Goal: Information Seeking & Learning: Learn about a topic

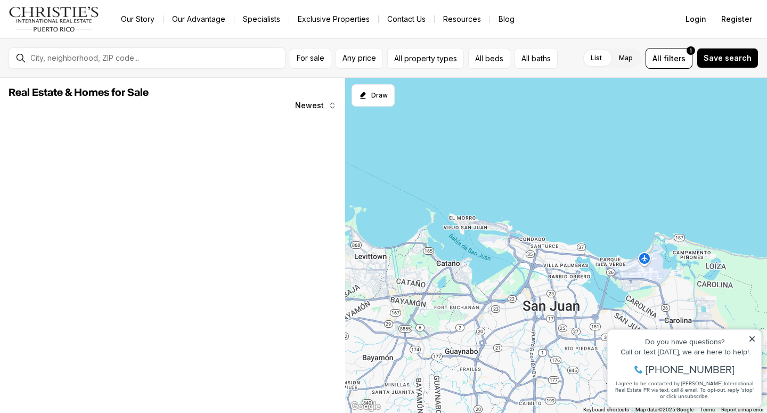
click at [750, 338] on icon at bounding box center [751, 338] width 7 height 7
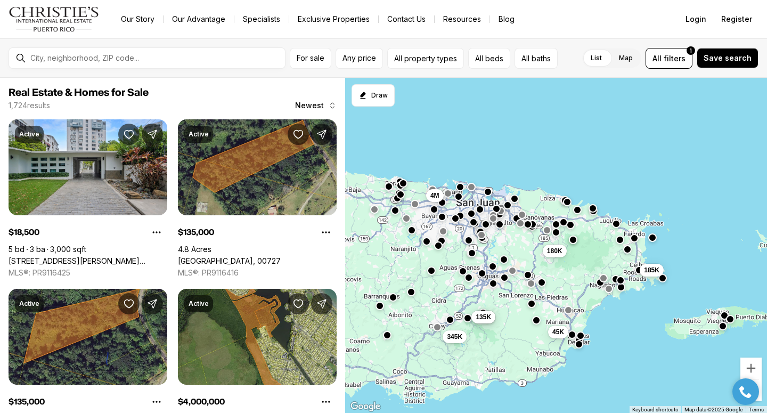
drag, startPoint x: 454, startPoint y: 385, endPoint x: 470, endPoint y: 306, distance: 80.5
click at [470, 306] on div "180K 4M 45K 185K 135K 135K 345K" at bounding box center [556, 246] width 422 height 336
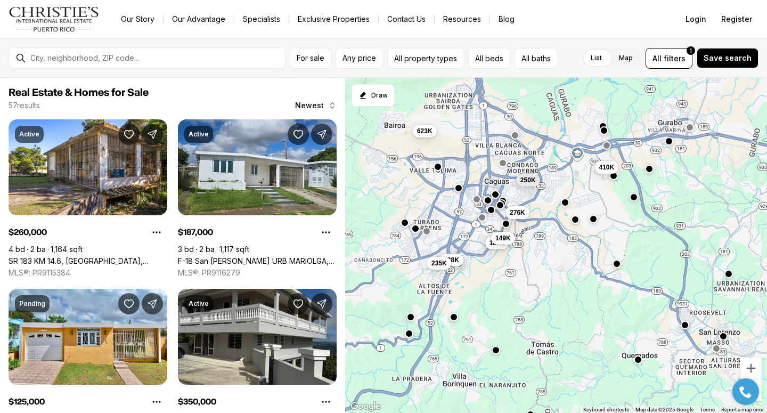
drag, startPoint x: 439, startPoint y: 242, endPoint x: 491, endPoint y: 284, distance: 66.6
click at [491, 284] on div "623K 410K 475K 125K 260K 350K 187K 250K 276K 149K 138K 235K" at bounding box center [556, 246] width 422 height 336
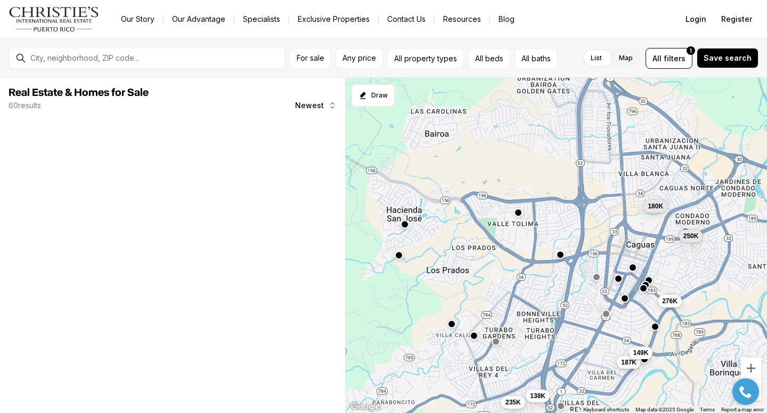
drag, startPoint x: 409, startPoint y: 186, endPoint x: 455, endPoint y: 252, distance: 79.9
click at [455, 252] on div "187K 250K 276K 149K 138K 235K 180K" at bounding box center [556, 246] width 422 height 336
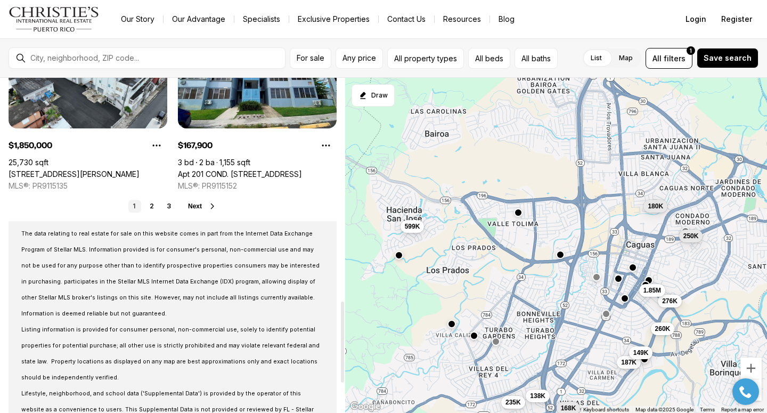
scroll to position [924, 0]
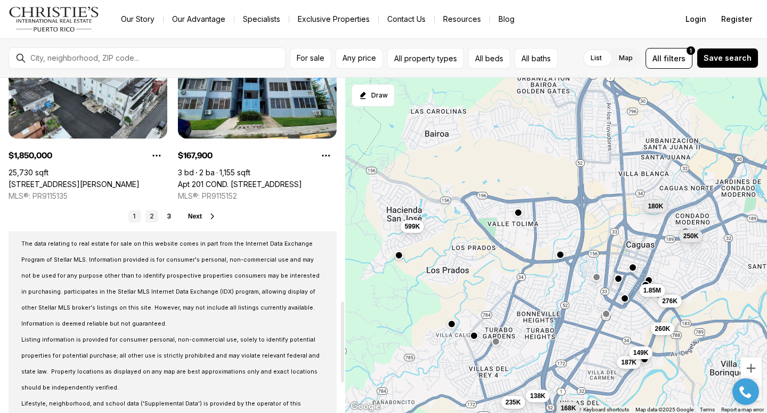
click at [150, 218] on link "2" at bounding box center [151, 216] width 13 height 13
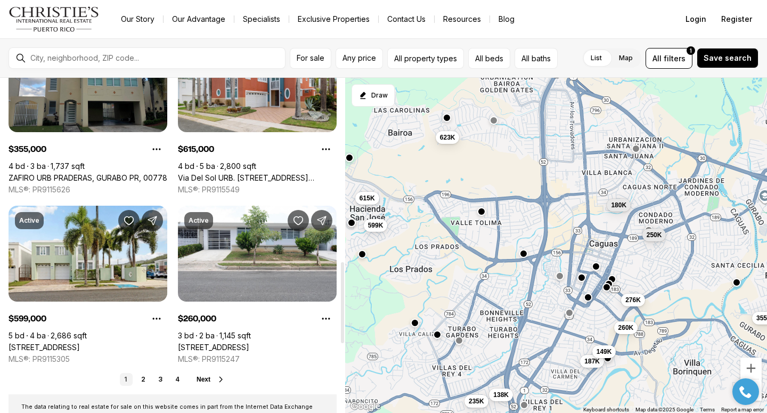
scroll to position [815, 0]
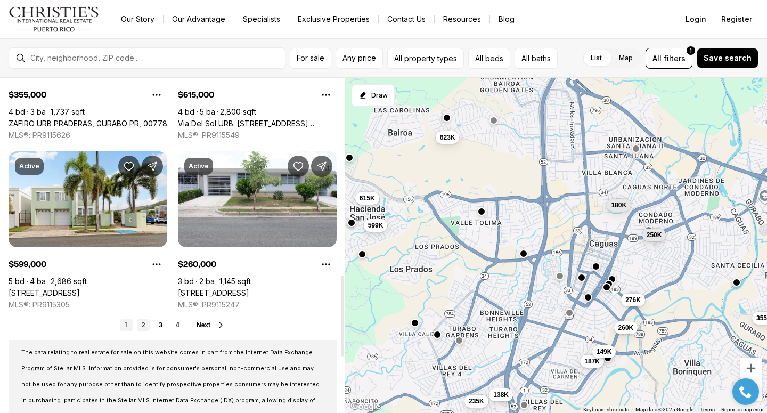
click at [140, 324] on link "2" at bounding box center [143, 325] width 13 height 13
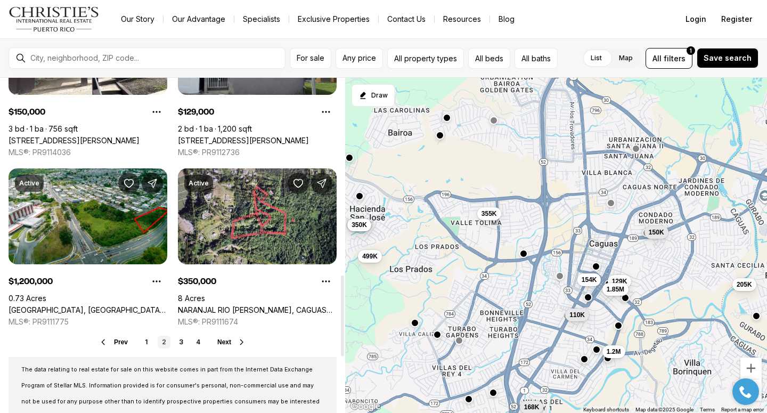
scroll to position [815, 0]
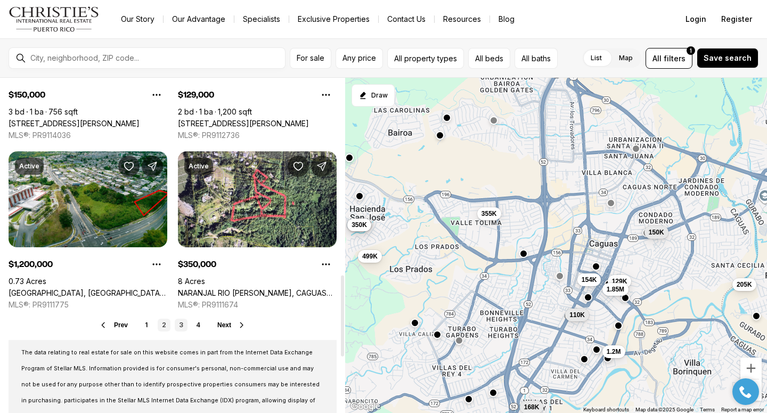
click at [179, 323] on link "3" at bounding box center [181, 325] width 13 height 13
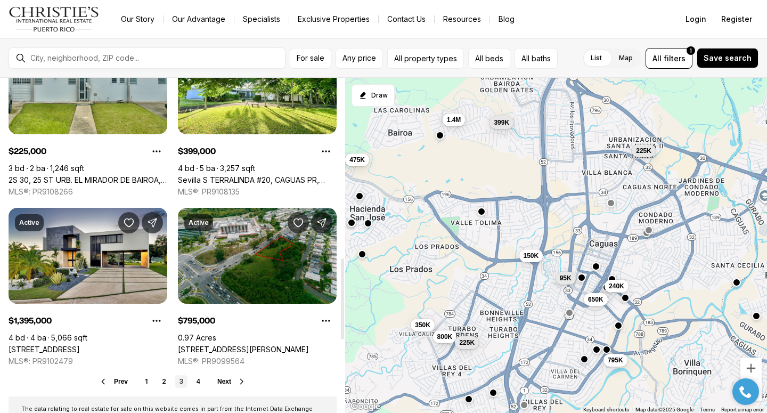
scroll to position [761, 0]
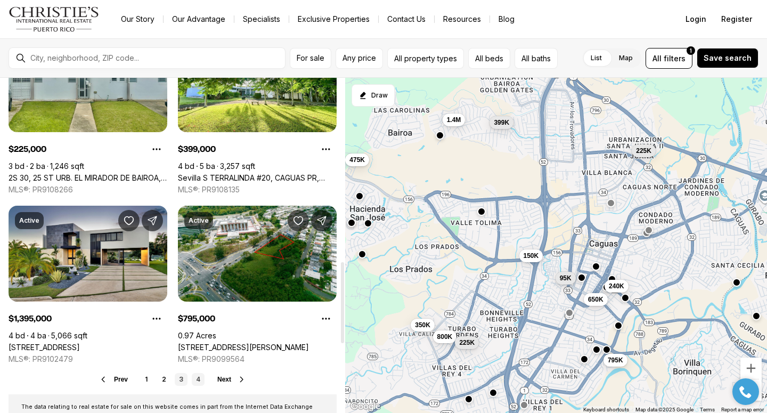
click at [196, 378] on link "4" at bounding box center [198, 379] width 13 height 13
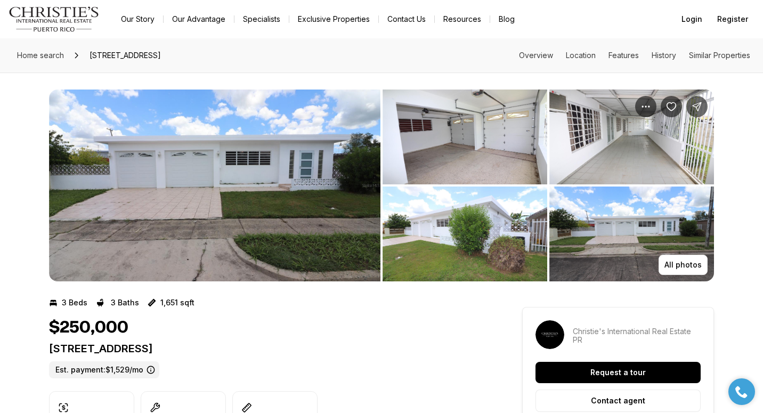
click at [274, 166] on img "View image gallery" at bounding box center [214, 185] width 331 height 192
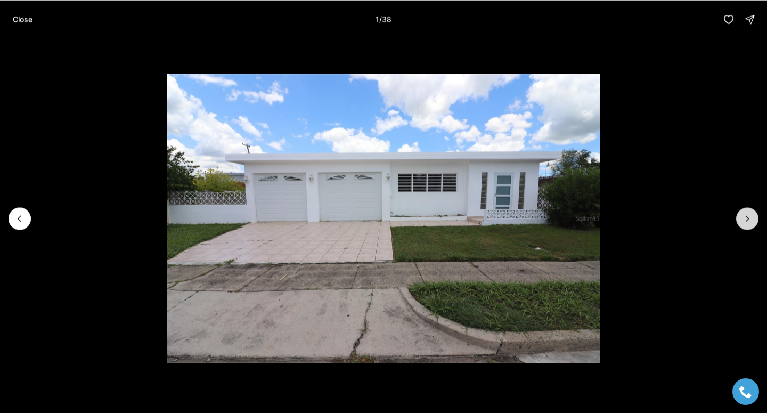
click at [741, 215] on button "Next slide" at bounding box center [747, 218] width 22 height 22
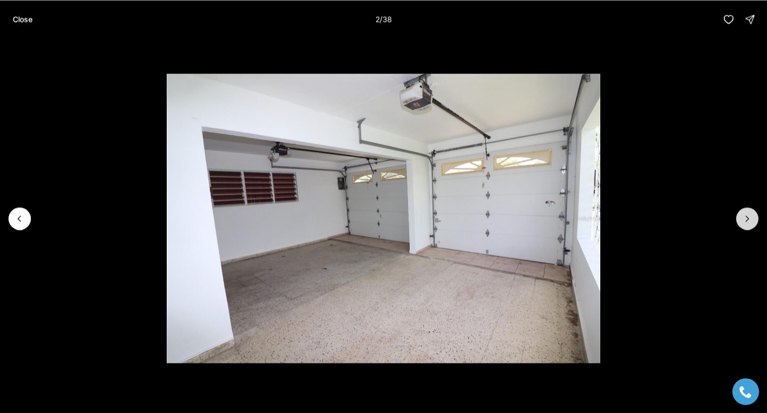
click at [752, 224] on button "Next slide" at bounding box center [747, 218] width 22 height 22
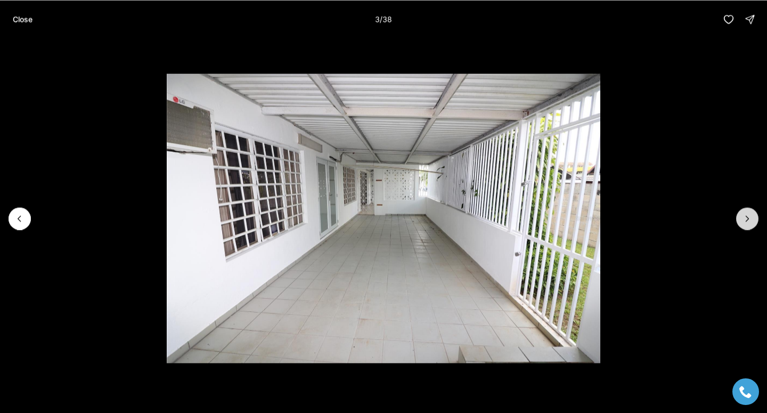
click at [752, 224] on button "Next slide" at bounding box center [747, 218] width 22 height 22
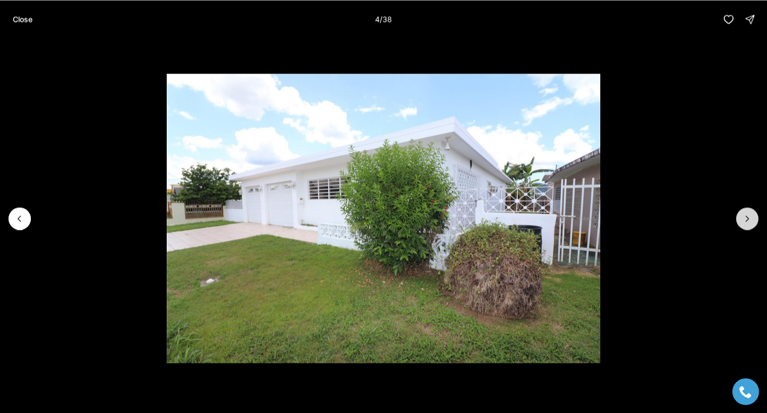
click at [752, 224] on button "Next slide" at bounding box center [747, 218] width 22 height 22
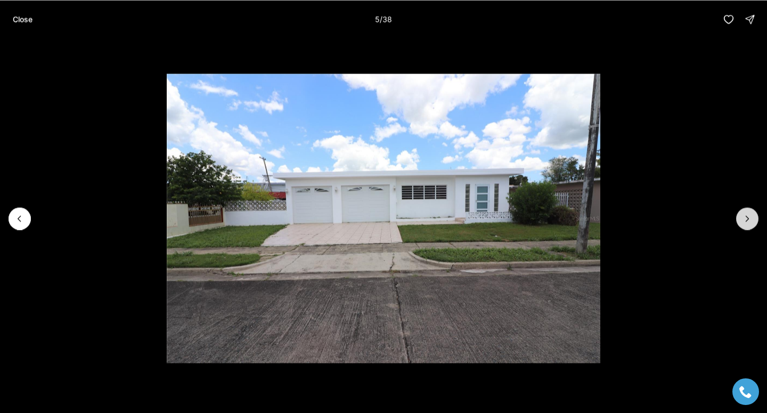
click at [752, 224] on button "Next slide" at bounding box center [747, 218] width 22 height 22
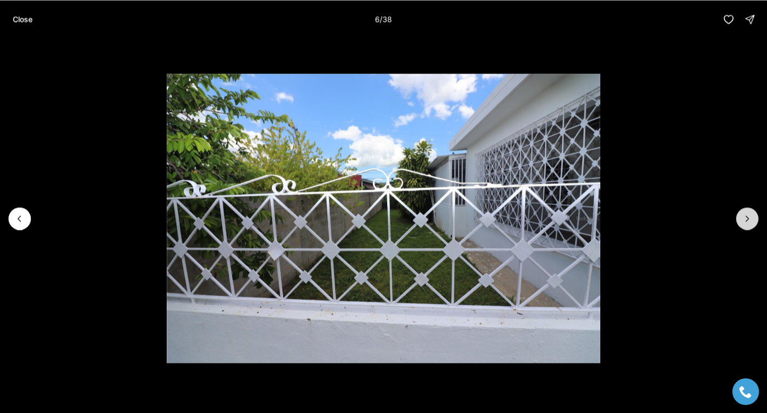
click at [752, 224] on button "Next slide" at bounding box center [747, 218] width 22 height 22
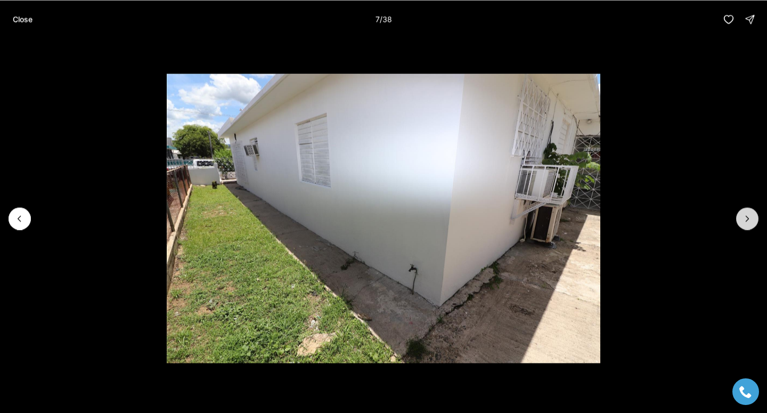
click at [752, 224] on button "Next slide" at bounding box center [747, 218] width 22 height 22
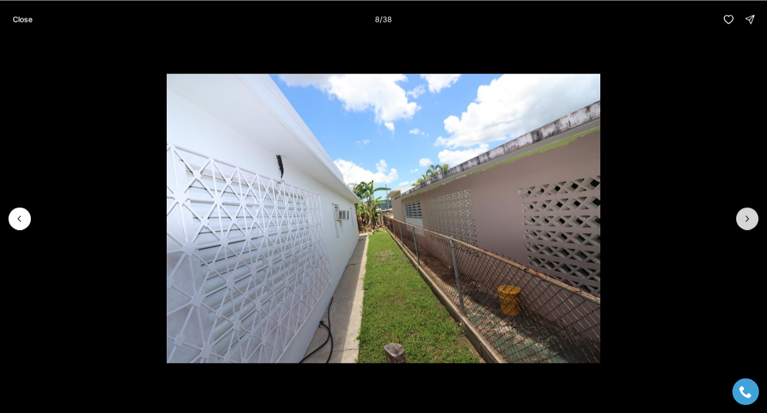
click at [752, 224] on button "Next slide" at bounding box center [747, 218] width 22 height 22
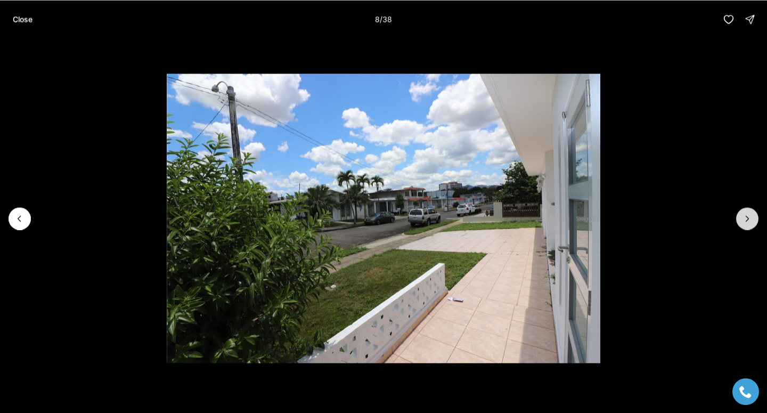
click at [752, 224] on button "Next slide" at bounding box center [747, 218] width 22 height 22
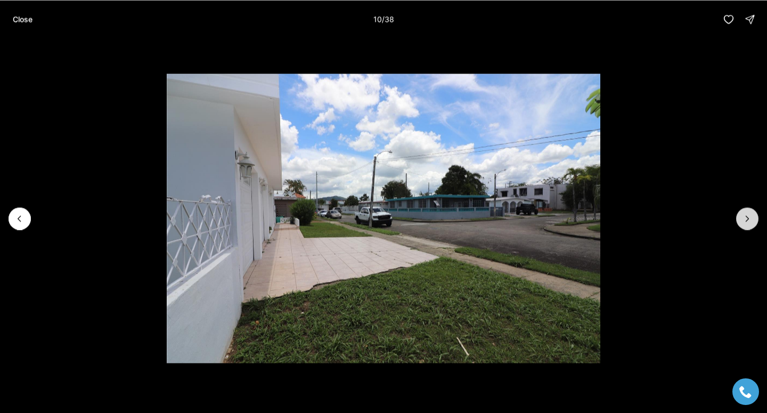
click at [752, 224] on button "Next slide" at bounding box center [747, 218] width 22 height 22
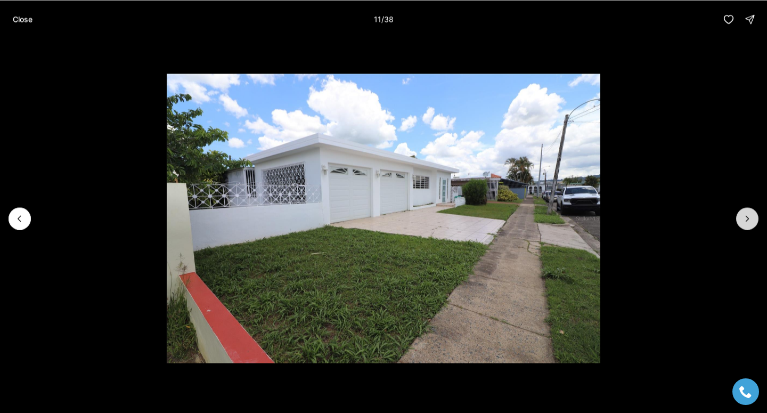
click at [752, 224] on button "Next slide" at bounding box center [747, 218] width 22 height 22
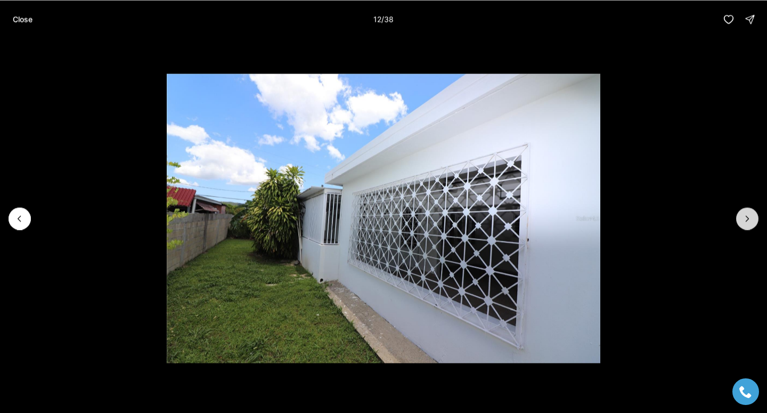
click at [752, 224] on button "Next slide" at bounding box center [747, 218] width 22 height 22
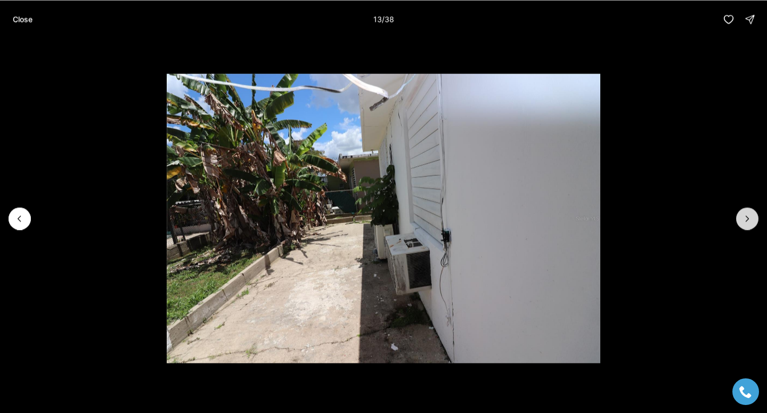
click at [752, 222] on icon "Next slide" at bounding box center [747, 218] width 11 height 11
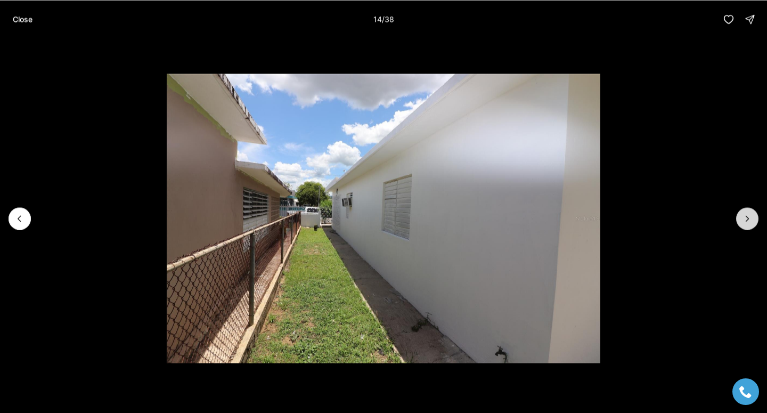
click at [752, 222] on icon "Next slide" at bounding box center [747, 218] width 11 height 11
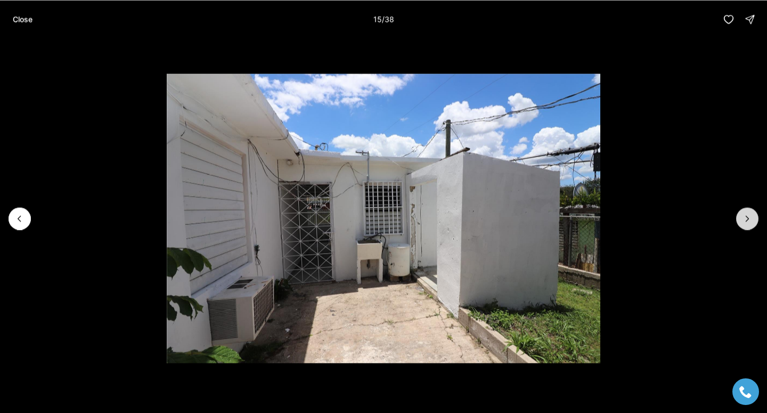
click at [752, 222] on icon "Next slide" at bounding box center [747, 218] width 11 height 11
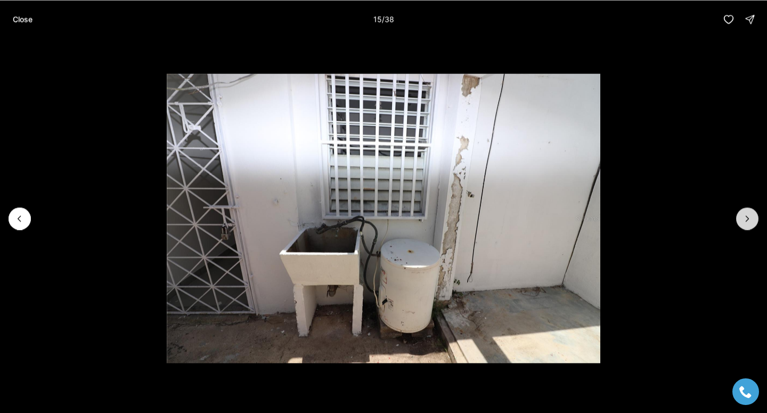
click at [752, 222] on icon "Next slide" at bounding box center [747, 218] width 11 height 11
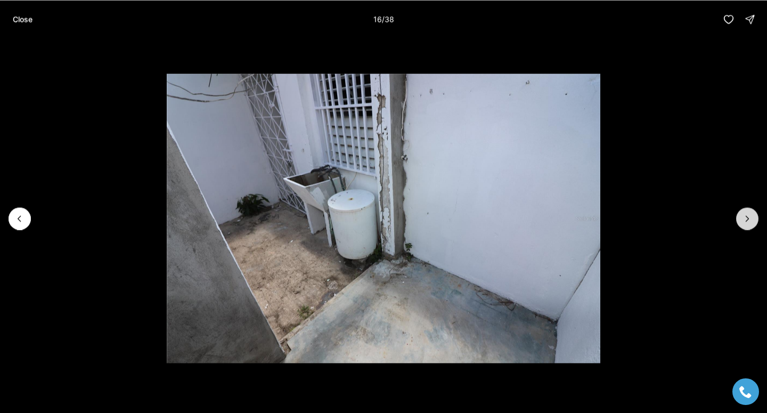
click at [752, 222] on icon "Next slide" at bounding box center [747, 218] width 11 height 11
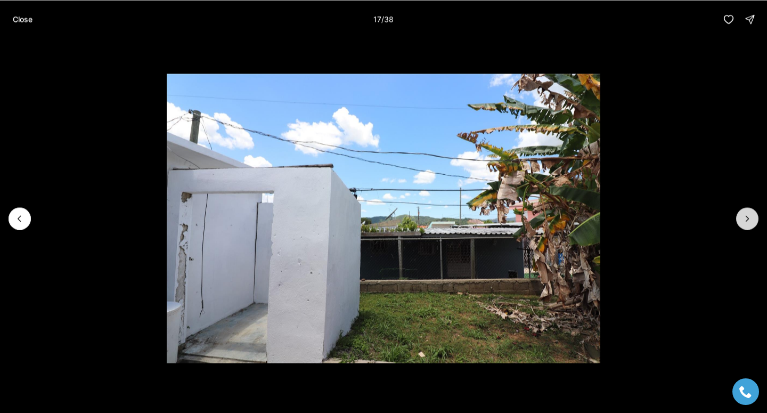
click at [752, 222] on icon "Next slide" at bounding box center [747, 218] width 11 height 11
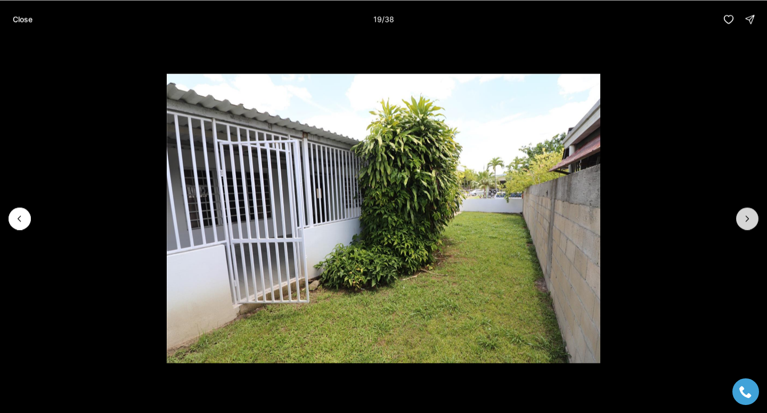
click at [752, 222] on icon "Next slide" at bounding box center [747, 218] width 11 height 11
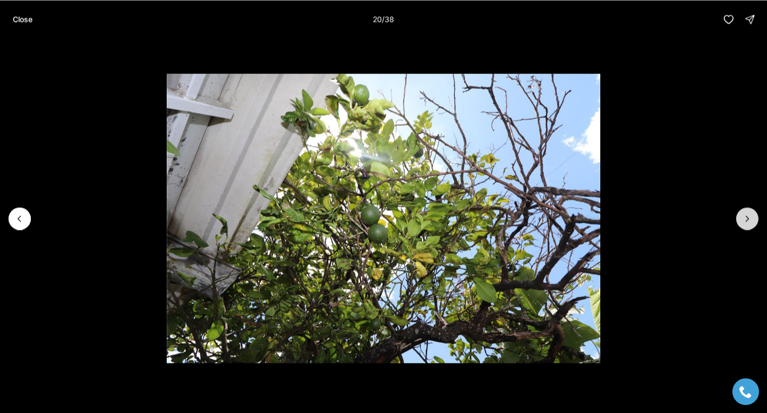
click at [752, 222] on icon "Next slide" at bounding box center [747, 218] width 11 height 11
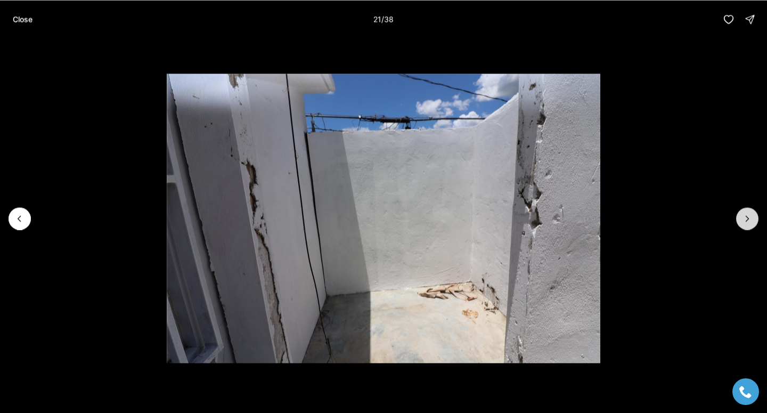
click at [752, 222] on icon "Next slide" at bounding box center [747, 218] width 11 height 11
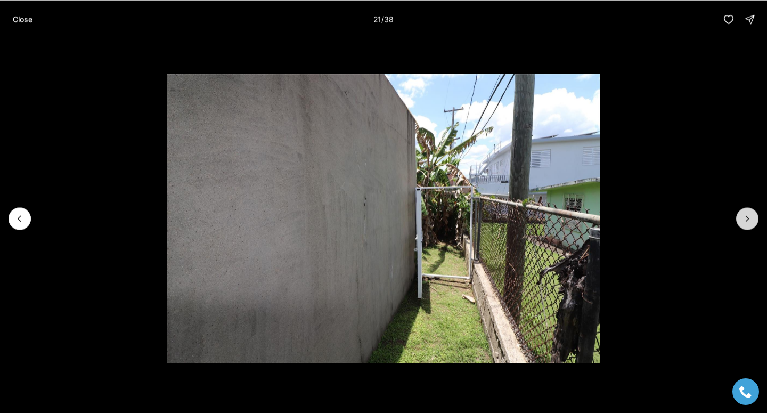
click at [752, 222] on icon "Next slide" at bounding box center [747, 218] width 11 height 11
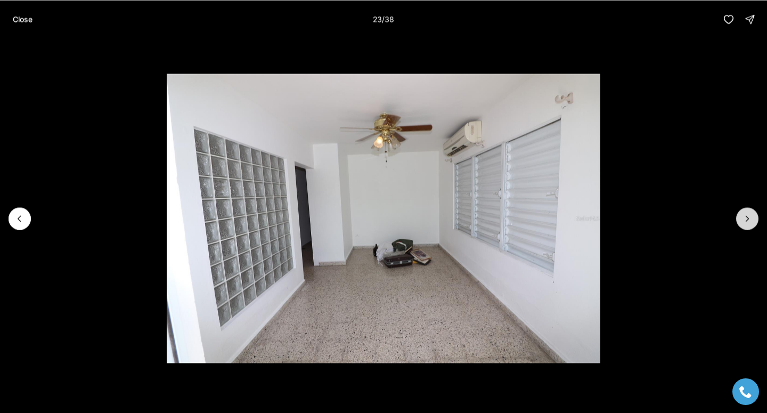
click at [752, 222] on icon "Next slide" at bounding box center [747, 218] width 11 height 11
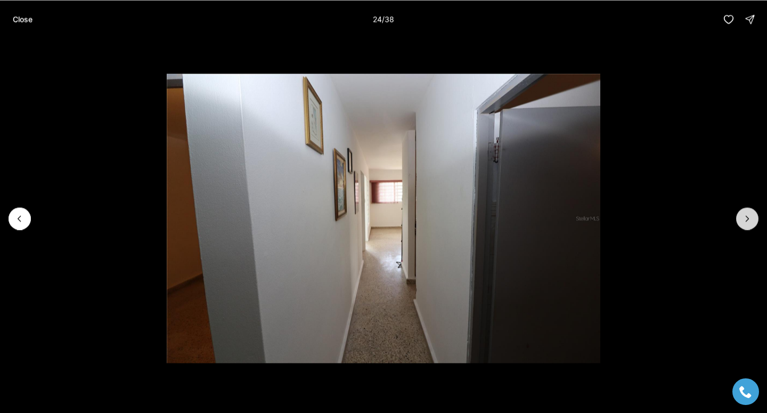
click at [752, 222] on icon "Next slide" at bounding box center [747, 218] width 11 height 11
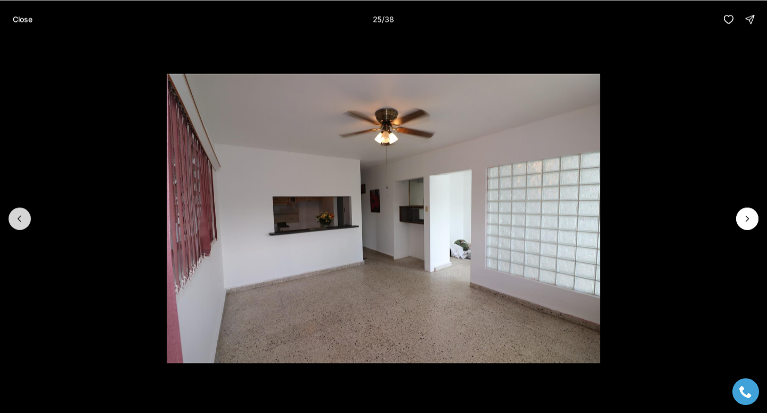
click at [13, 221] on button "Previous slide" at bounding box center [20, 218] width 22 height 22
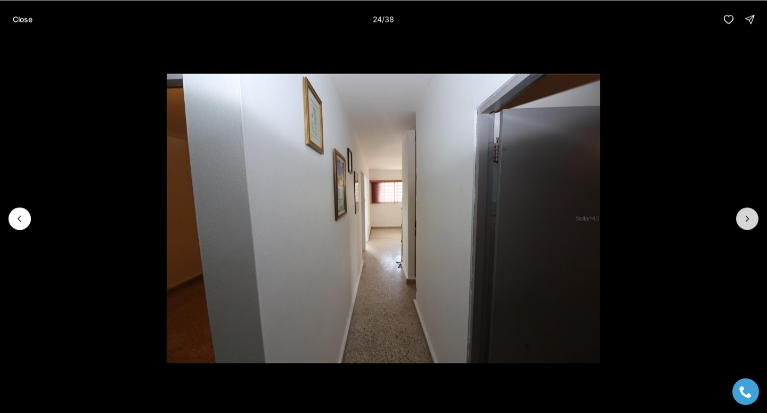
click at [744, 219] on icon "Next slide" at bounding box center [747, 218] width 11 height 11
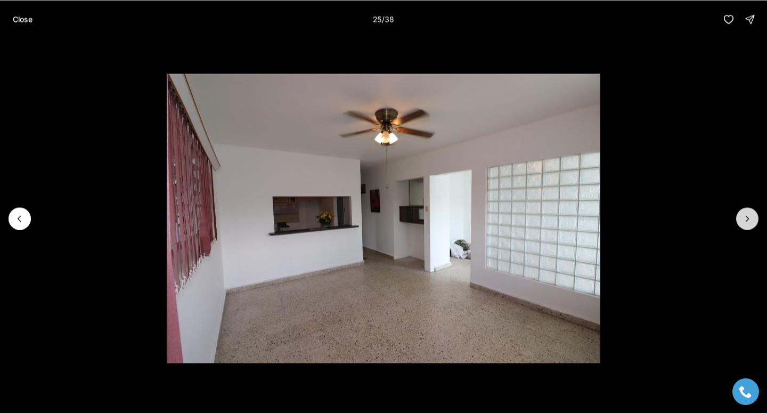
click at [744, 219] on icon "Next slide" at bounding box center [747, 218] width 11 height 11
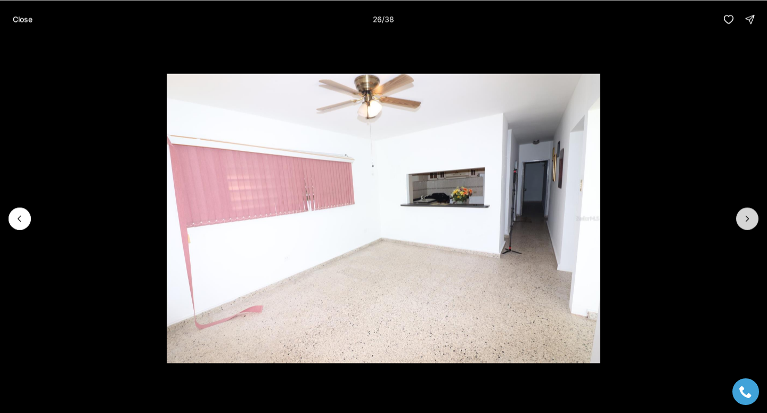
click at [744, 219] on icon "Next slide" at bounding box center [747, 218] width 11 height 11
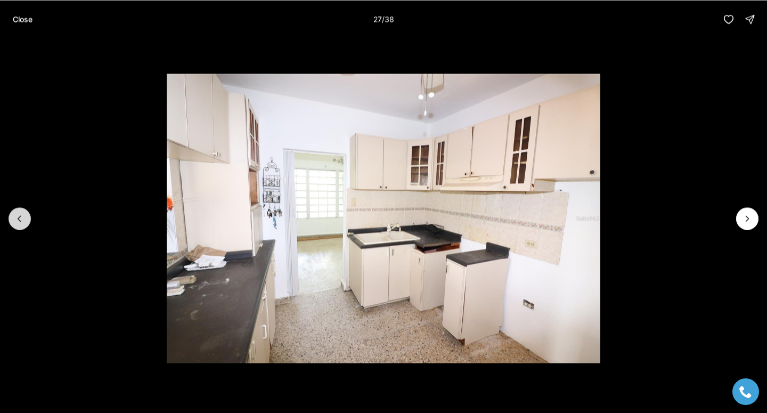
click at [19, 217] on icon "Previous slide" at bounding box center [19, 218] width 11 height 11
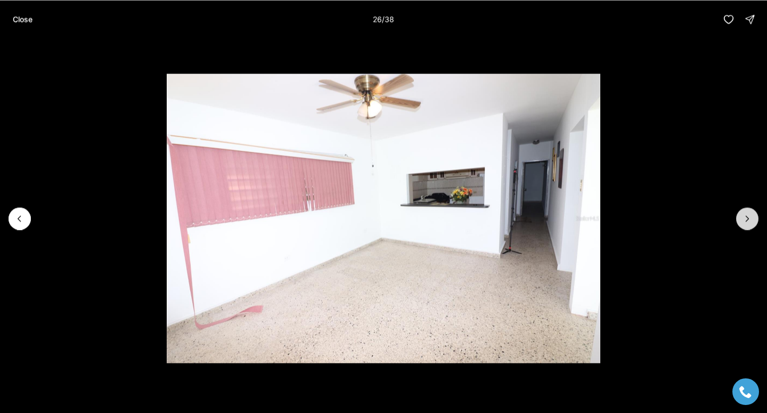
click at [750, 217] on icon "Next slide" at bounding box center [747, 218] width 11 height 11
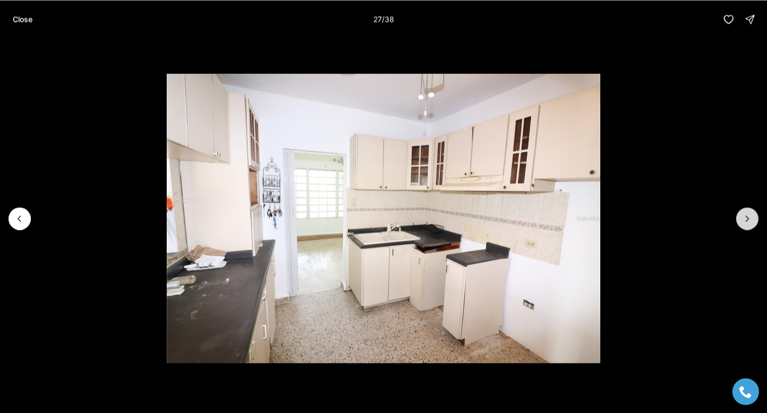
click at [750, 217] on icon "Next slide" at bounding box center [747, 218] width 11 height 11
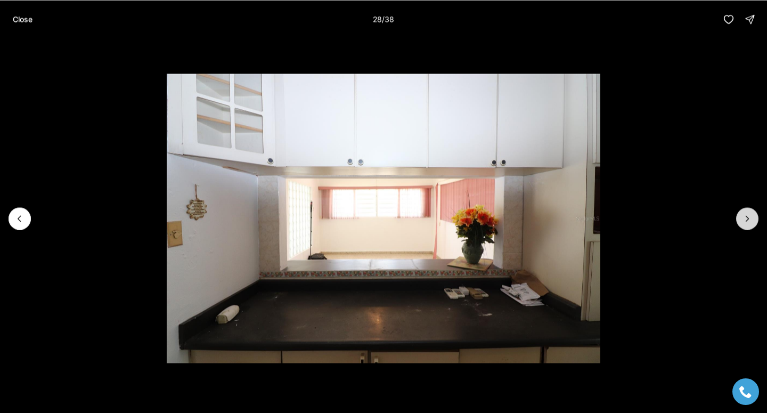
click at [750, 217] on icon "Next slide" at bounding box center [747, 218] width 11 height 11
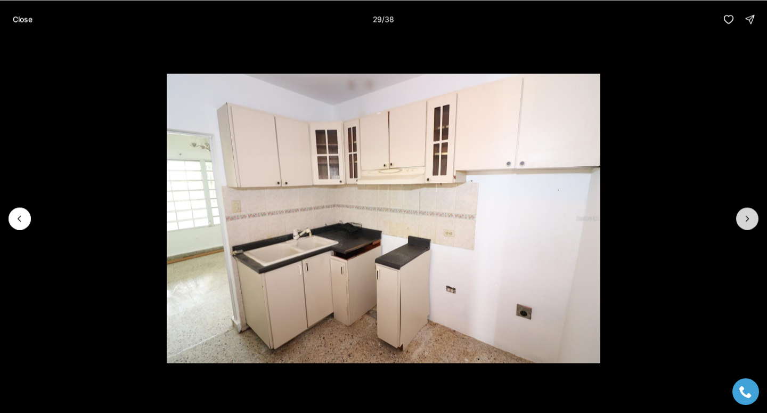
click at [750, 217] on icon "Next slide" at bounding box center [747, 218] width 11 height 11
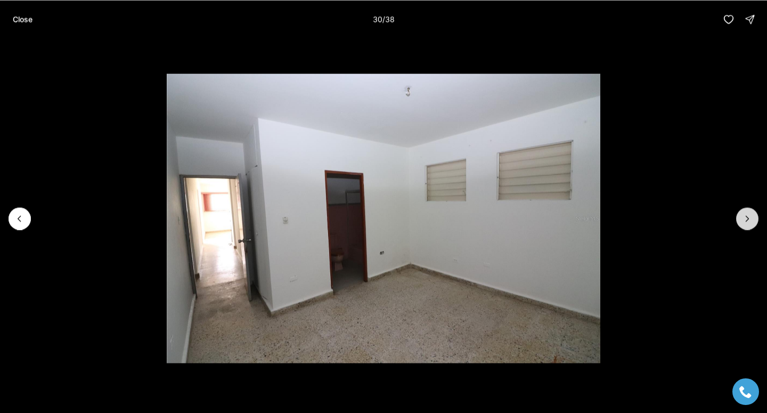
click at [750, 217] on icon "Next slide" at bounding box center [747, 218] width 11 height 11
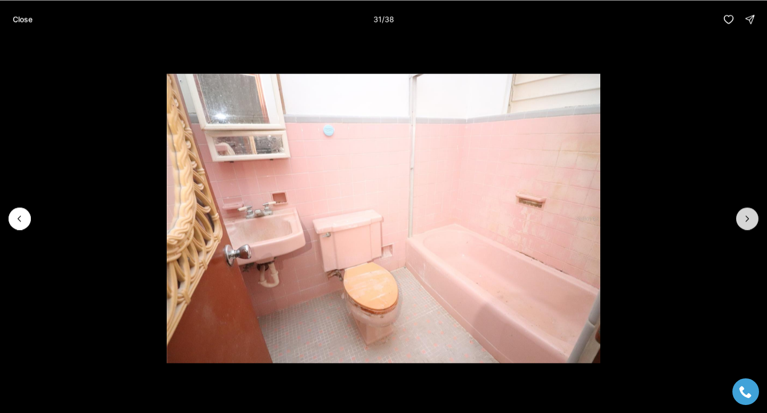
click at [750, 217] on icon "Next slide" at bounding box center [747, 218] width 11 height 11
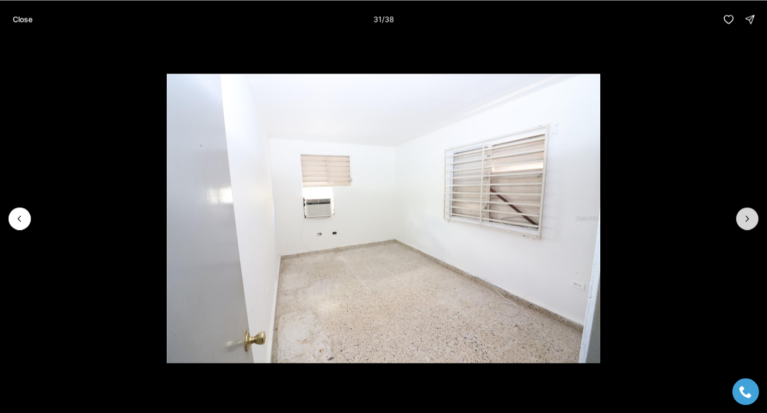
click at [750, 217] on icon "Next slide" at bounding box center [747, 218] width 11 height 11
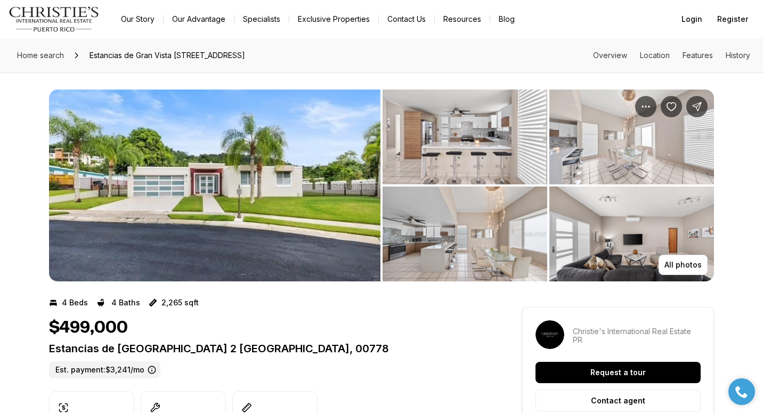
click at [255, 197] on img "View image gallery" at bounding box center [214, 185] width 331 height 192
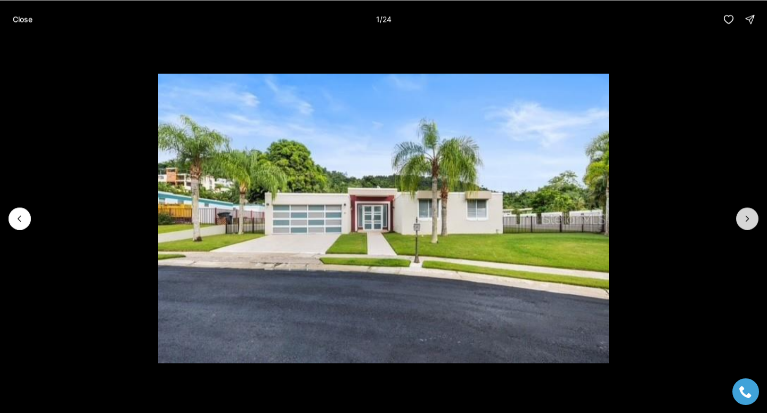
click at [747, 222] on icon "Next slide" at bounding box center [747, 218] width 11 height 11
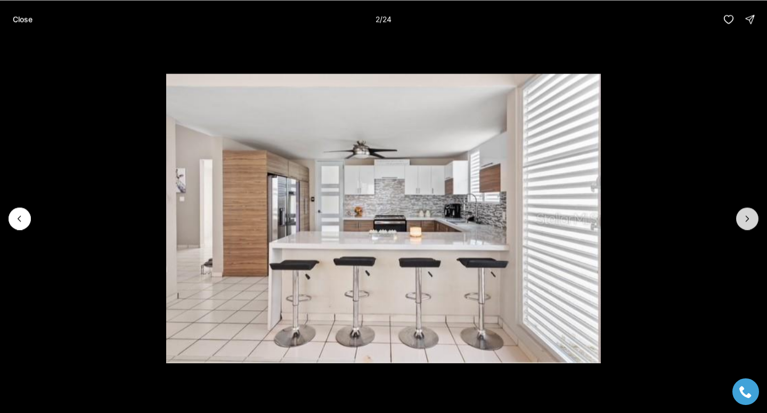
click at [747, 222] on icon "Next slide" at bounding box center [747, 218] width 11 height 11
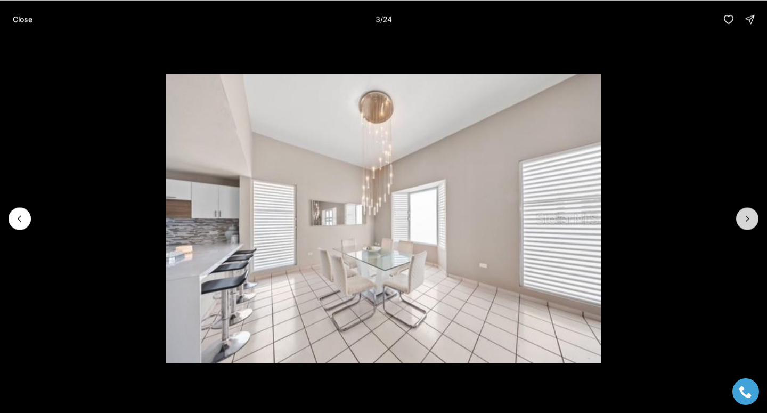
click at [747, 222] on icon "Next slide" at bounding box center [747, 218] width 11 height 11
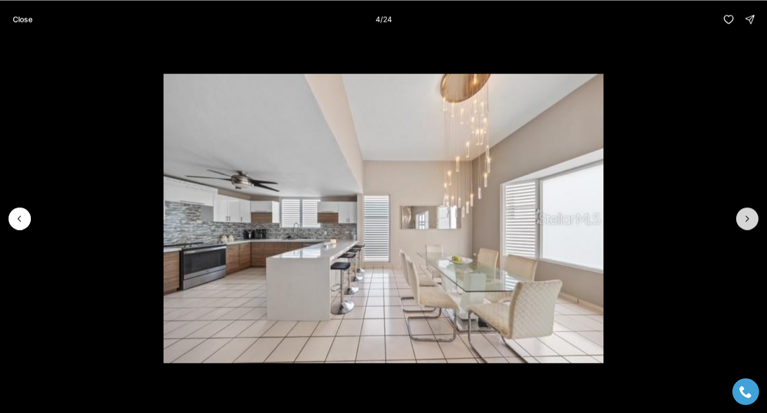
click at [747, 222] on icon "Next slide" at bounding box center [747, 218] width 11 height 11
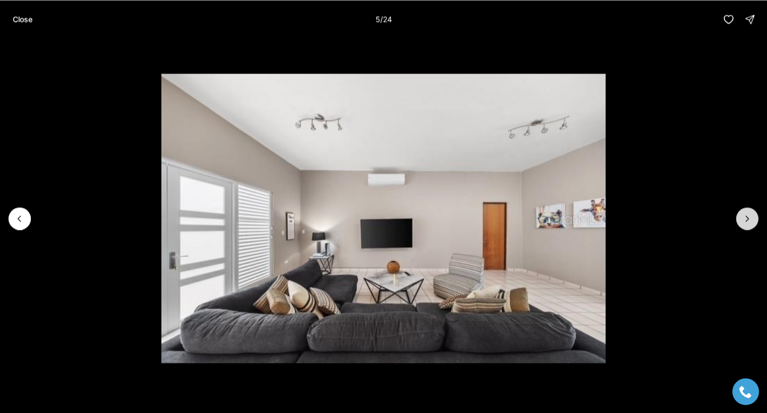
click at [748, 221] on icon "Next slide" at bounding box center [747, 218] width 11 height 11
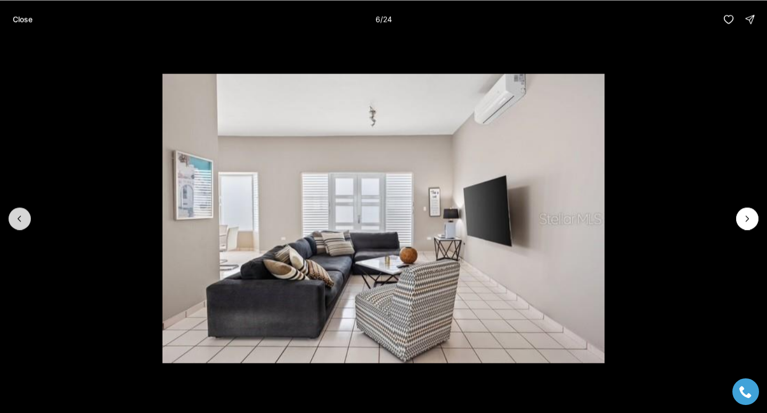
click at [18, 222] on icon "Previous slide" at bounding box center [19, 218] width 11 height 11
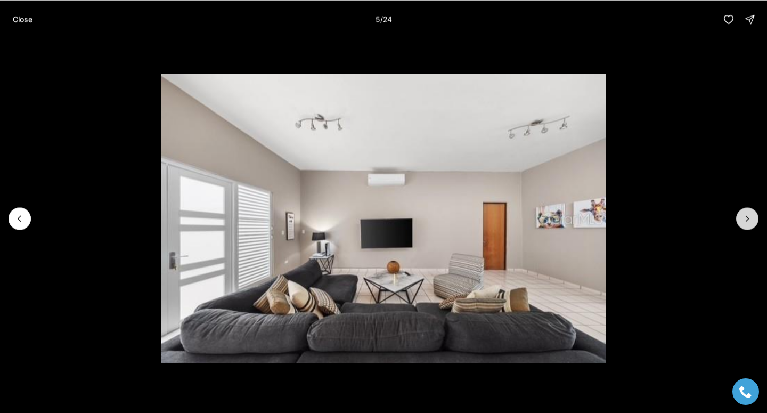
click at [749, 218] on icon "Next slide" at bounding box center [747, 218] width 11 height 11
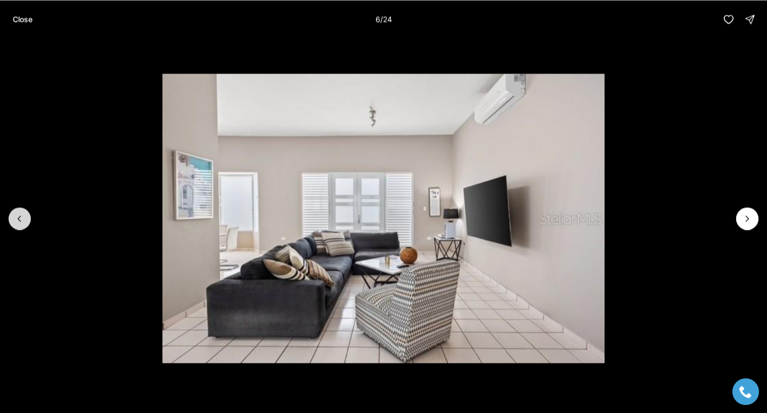
click at [22, 218] on icon "Previous slide" at bounding box center [19, 218] width 11 height 11
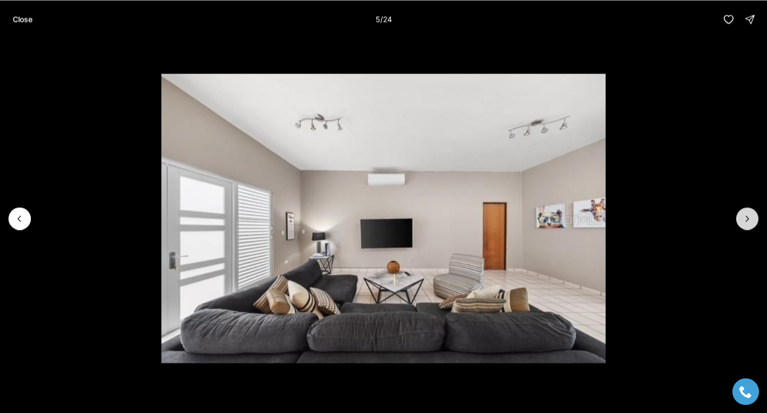
click at [745, 223] on icon "Next slide" at bounding box center [747, 218] width 11 height 11
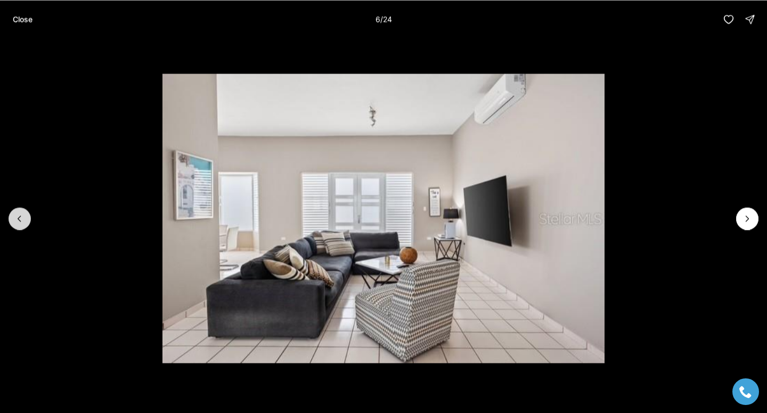
click at [29, 218] on button "Previous slide" at bounding box center [20, 218] width 22 height 22
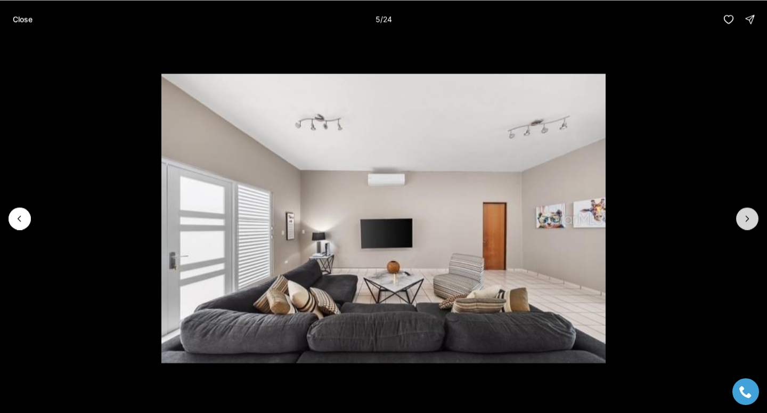
click at [744, 219] on icon "Next slide" at bounding box center [747, 218] width 11 height 11
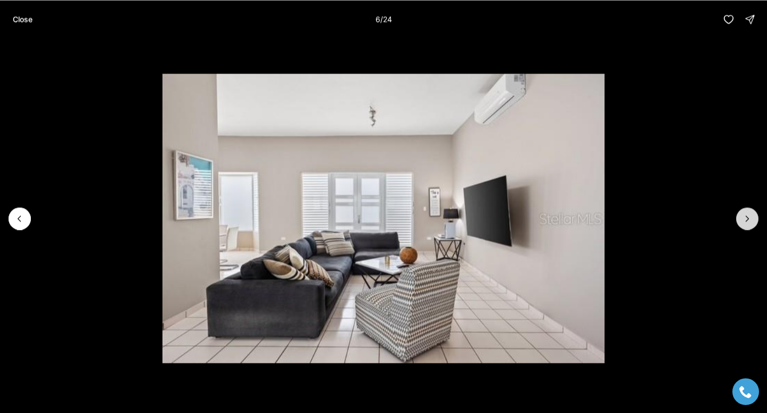
click at [744, 219] on icon "Next slide" at bounding box center [747, 218] width 11 height 11
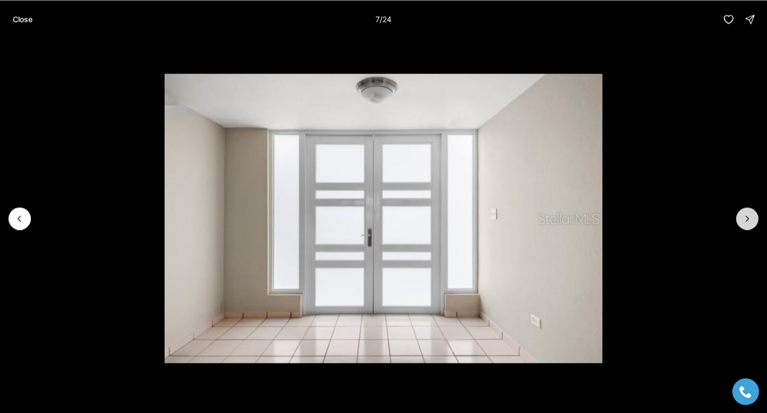
click at [744, 219] on icon "Next slide" at bounding box center [747, 218] width 11 height 11
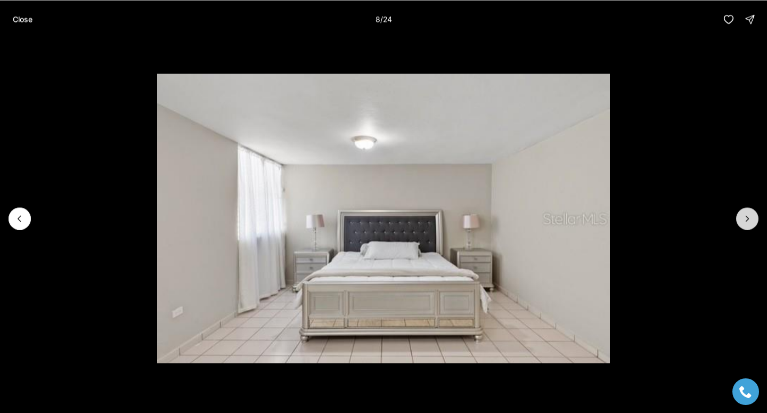
click at [744, 219] on icon "Next slide" at bounding box center [747, 218] width 11 height 11
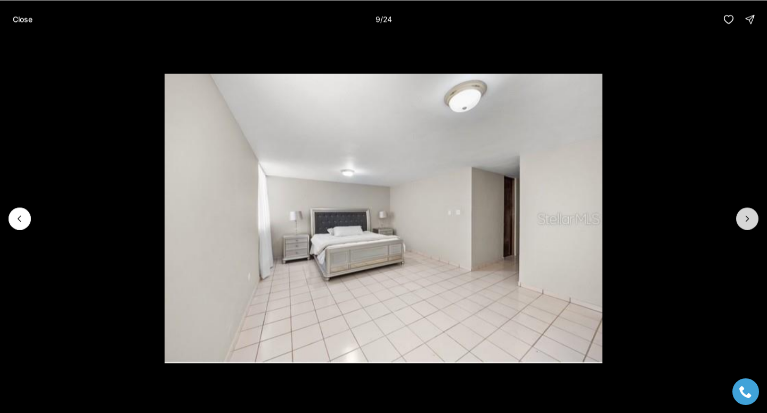
click at [744, 219] on icon "Next slide" at bounding box center [747, 218] width 11 height 11
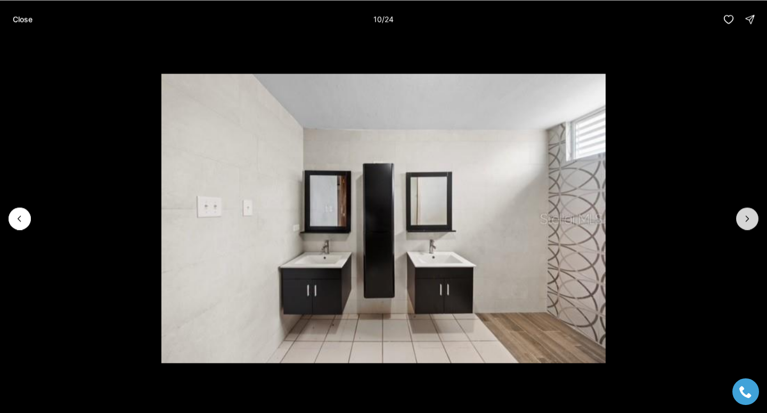
click at [744, 219] on icon "Next slide" at bounding box center [747, 218] width 11 height 11
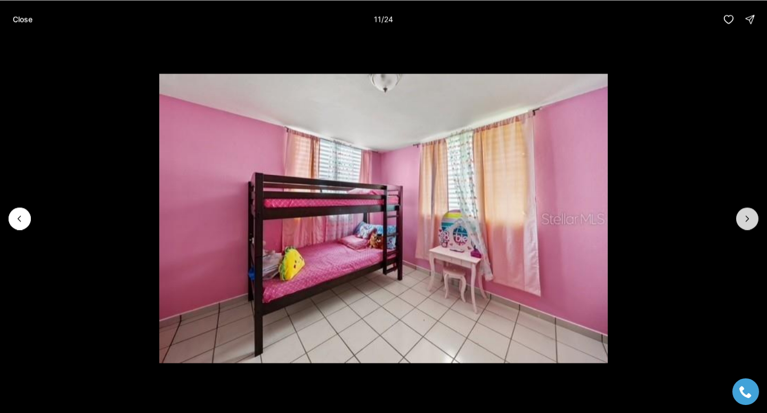
click at [744, 219] on icon "Next slide" at bounding box center [747, 218] width 11 height 11
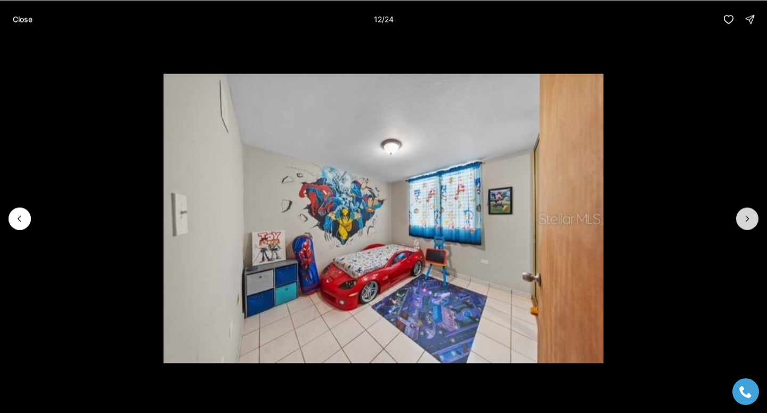
click at [744, 219] on icon "Next slide" at bounding box center [747, 218] width 11 height 11
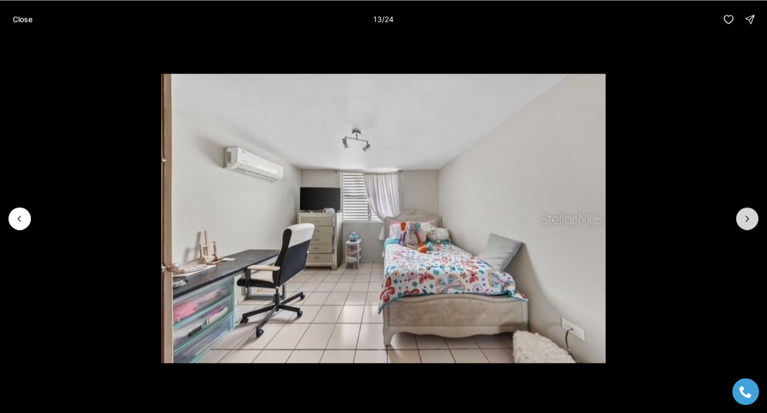
click at [744, 219] on icon "Next slide" at bounding box center [747, 218] width 11 height 11
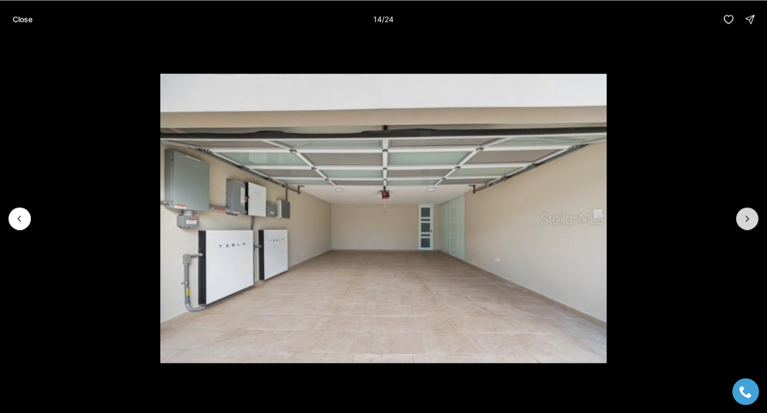
click at [744, 219] on icon "Next slide" at bounding box center [747, 218] width 11 height 11
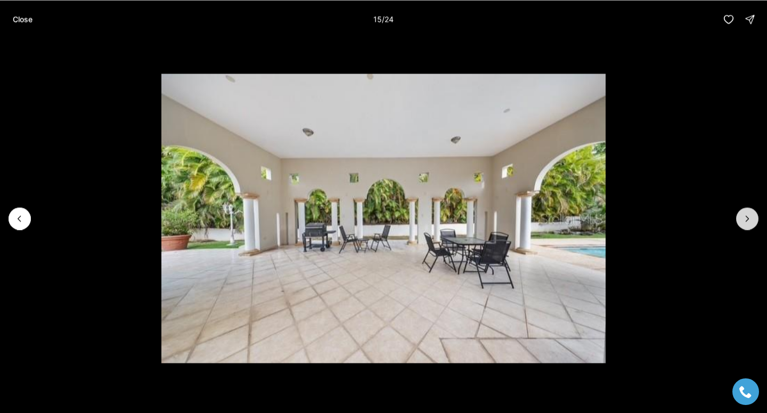
click at [744, 219] on icon "Next slide" at bounding box center [747, 218] width 11 height 11
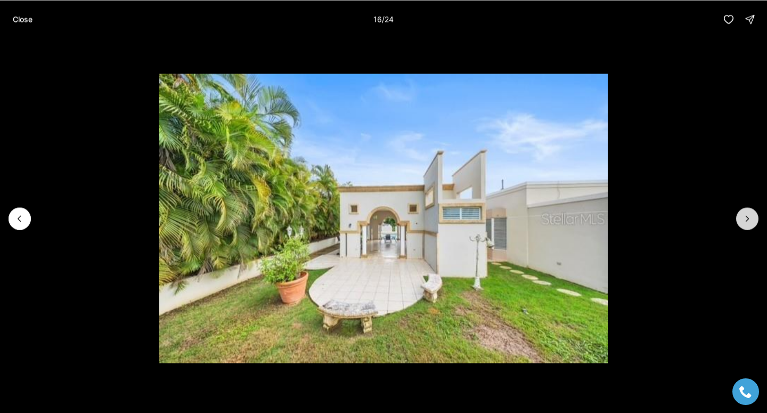
click at [744, 219] on icon "Next slide" at bounding box center [747, 218] width 11 height 11
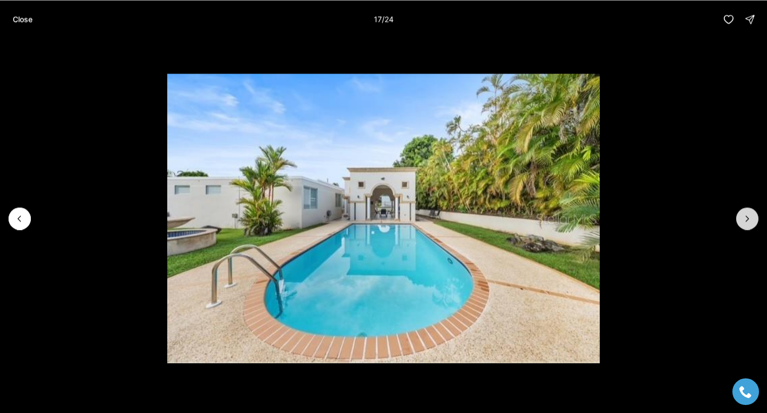
click at [744, 219] on icon "Next slide" at bounding box center [747, 218] width 11 height 11
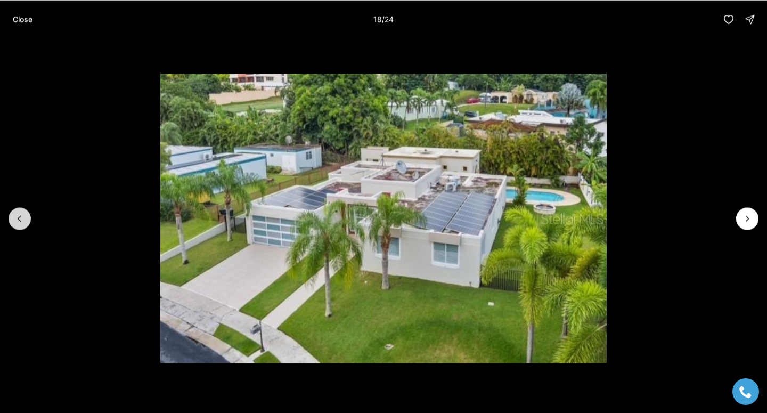
click at [15, 218] on icon "Previous slide" at bounding box center [19, 218] width 11 height 11
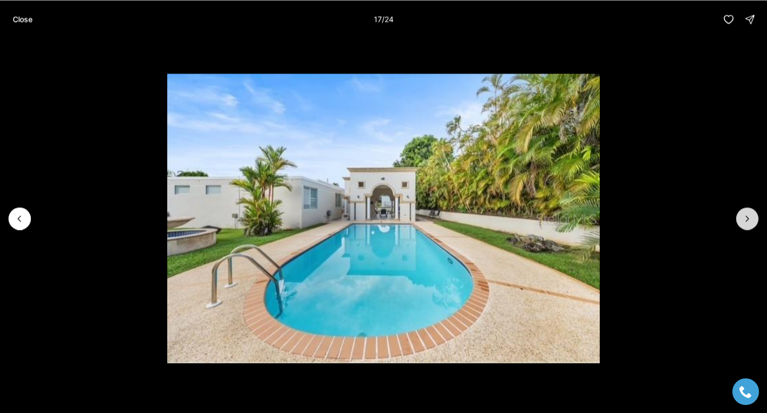
click at [750, 222] on icon "Next slide" at bounding box center [747, 218] width 11 height 11
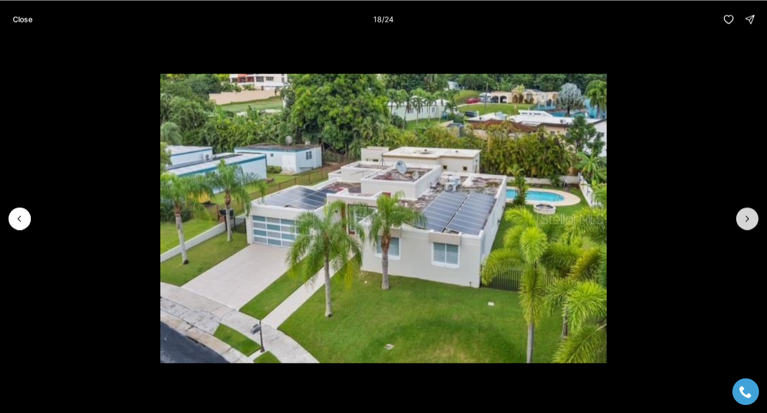
click at [750, 222] on icon "Next slide" at bounding box center [747, 218] width 11 height 11
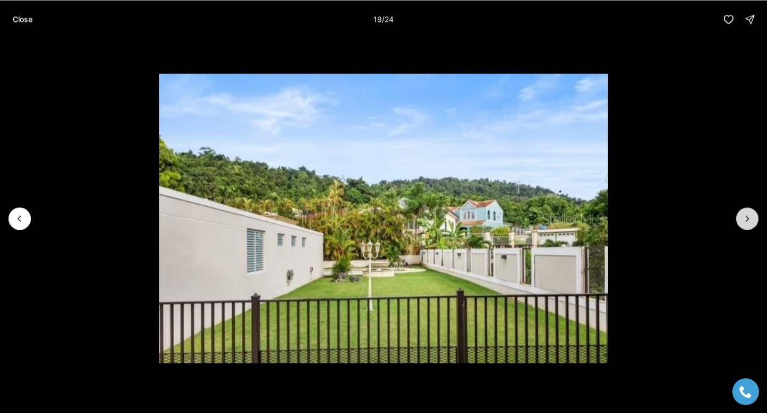
click at [750, 222] on icon "Next slide" at bounding box center [747, 218] width 11 height 11
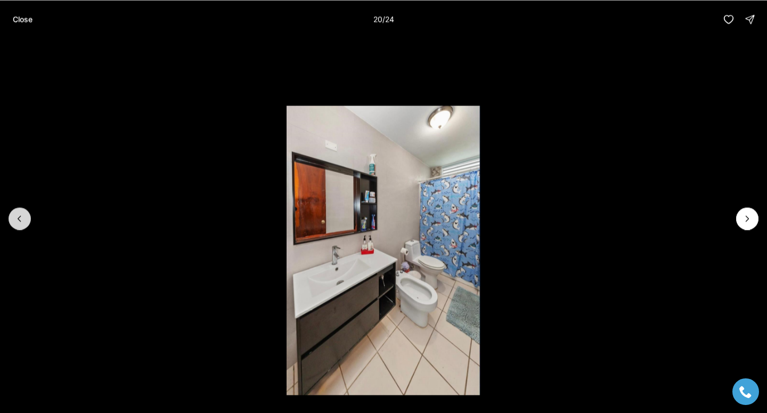
click at [26, 222] on button "Previous slide" at bounding box center [20, 218] width 22 height 22
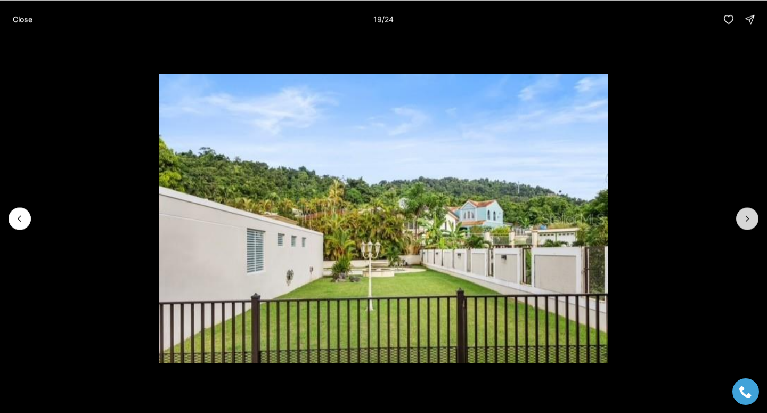
click at [747, 222] on icon "Next slide" at bounding box center [747, 218] width 11 height 11
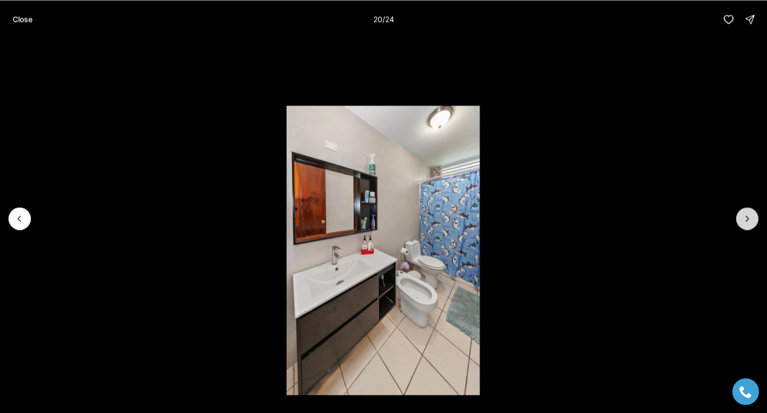
click at [747, 222] on icon "Next slide" at bounding box center [747, 218] width 11 height 11
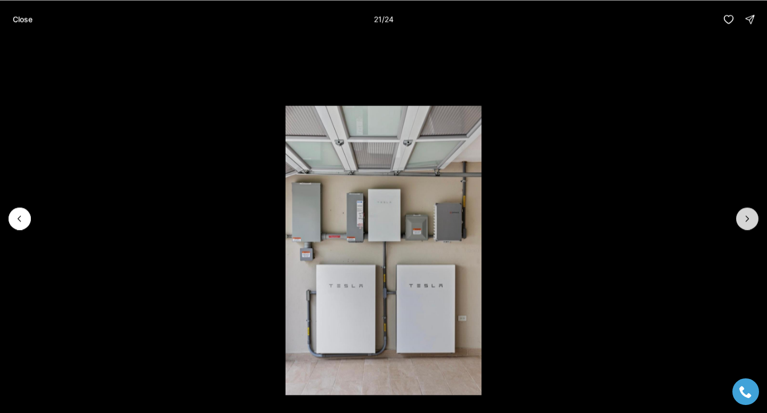
click at [747, 222] on icon "Next slide" at bounding box center [747, 218] width 11 height 11
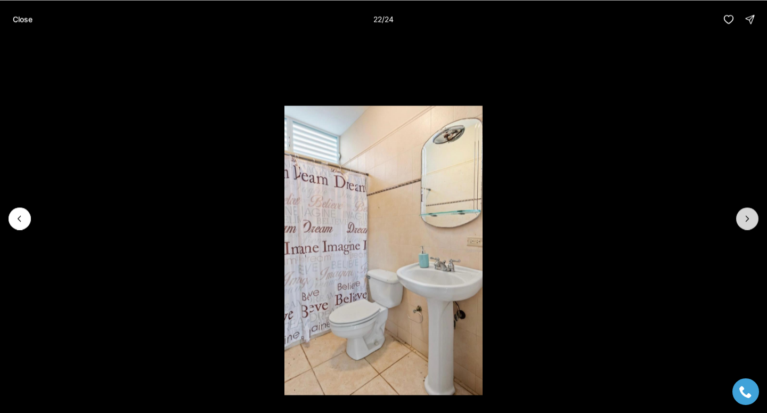
click at [747, 222] on icon "Next slide" at bounding box center [747, 218] width 11 height 11
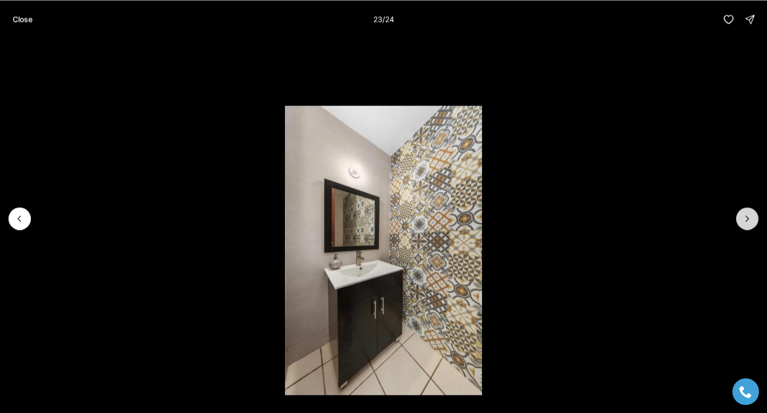
click at [747, 222] on icon "Next slide" at bounding box center [747, 218] width 11 height 11
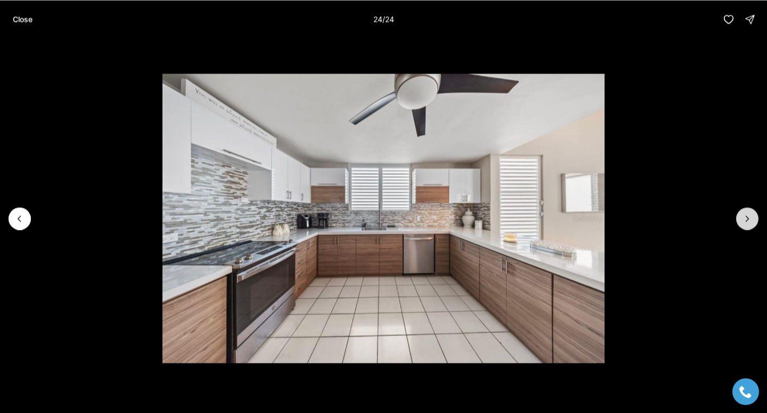
click at [747, 222] on div at bounding box center [747, 218] width 22 height 22
click at [20, 20] on p "Close" at bounding box center [23, 19] width 20 height 9
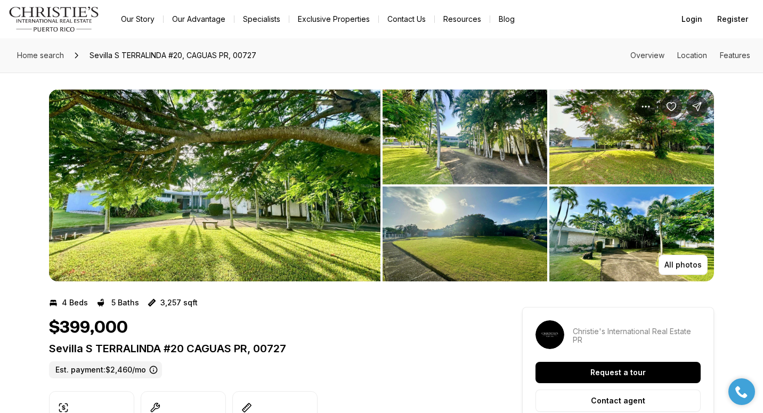
click at [265, 180] on img "View image gallery" at bounding box center [214, 185] width 331 height 192
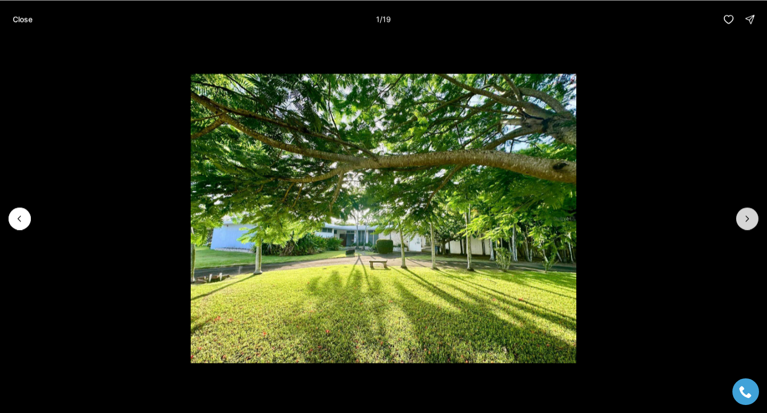
click at [750, 220] on icon "Next slide" at bounding box center [747, 218] width 11 height 11
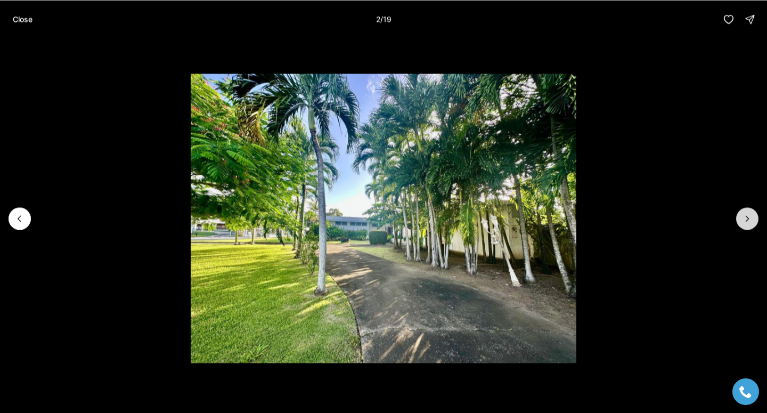
click at [750, 220] on icon "Next slide" at bounding box center [747, 218] width 11 height 11
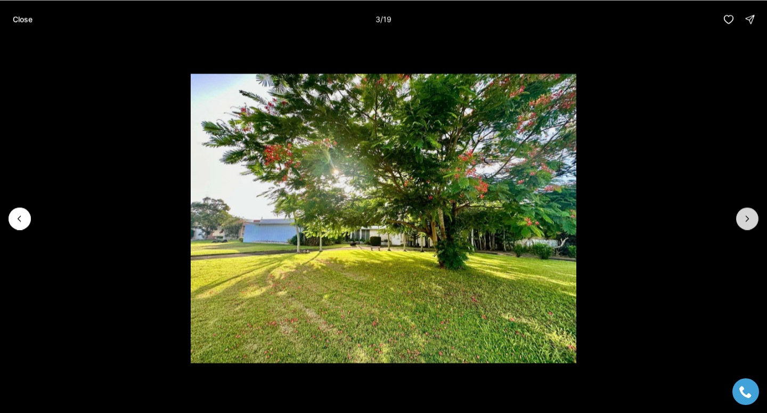
click at [750, 220] on icon "Next slide" at bounding box center [747, 218] width 11 height 11
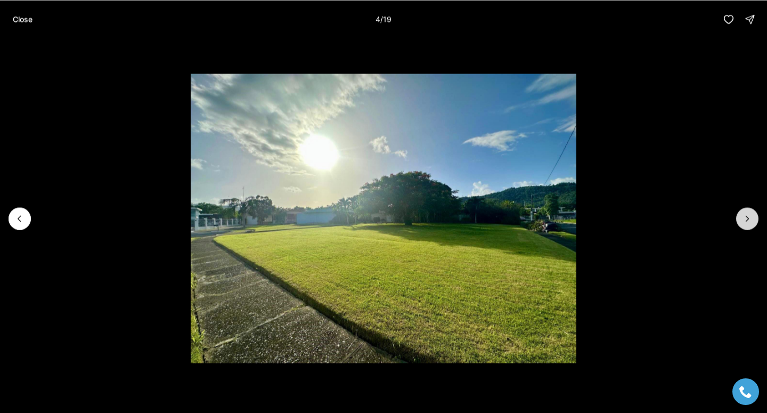
click at [750, 220] on icon "Next slide" at bounding box center [747, 218] width 11 height 11
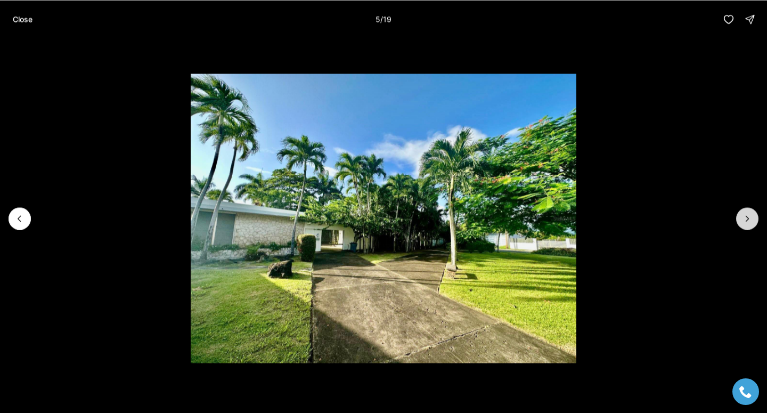
click at [750, 220] on icon "Next slide" at bounding box center [747, 218] width 11 height 11
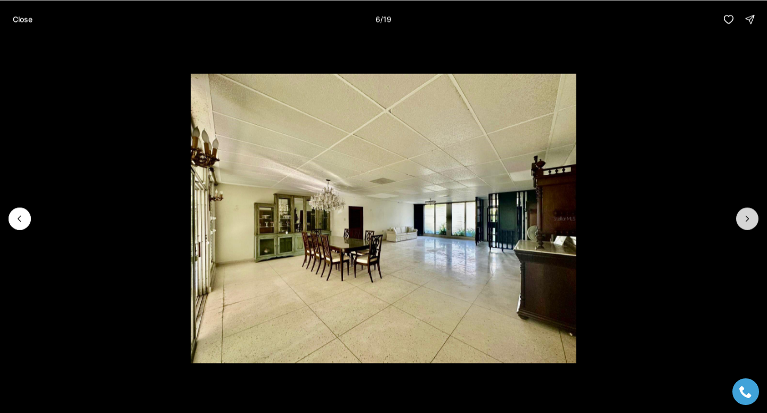
click at [750, 220] on icon "Next slide" at bounding box center [747, 218] width 11 height 11
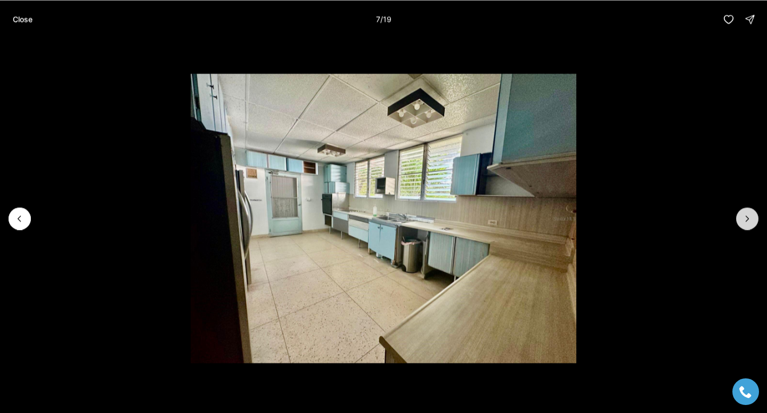
click at [750, 220] on icon "Next slide" at bounding box center [747, 218] width 11 height 11
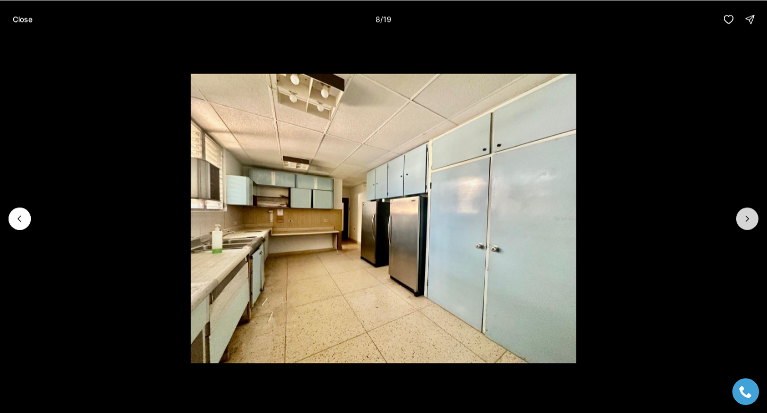
click at [750, 220] on icon "Next slide" at bounding box center [747, 218] width 11 height 11
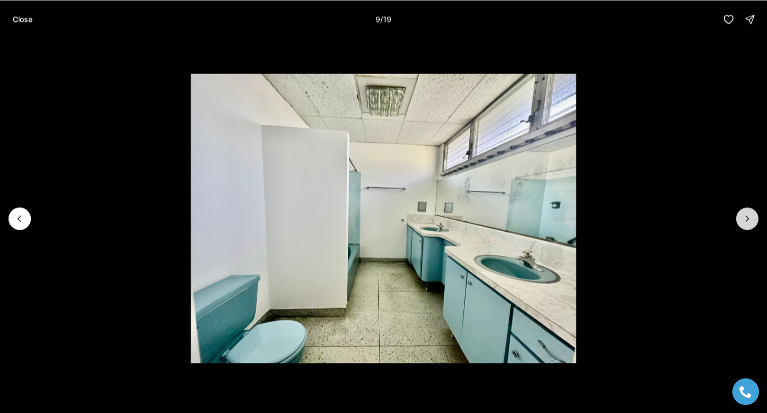
click at [750, 220] on icon "Next slide" at bounding box center [747, 218] width 11 height 11
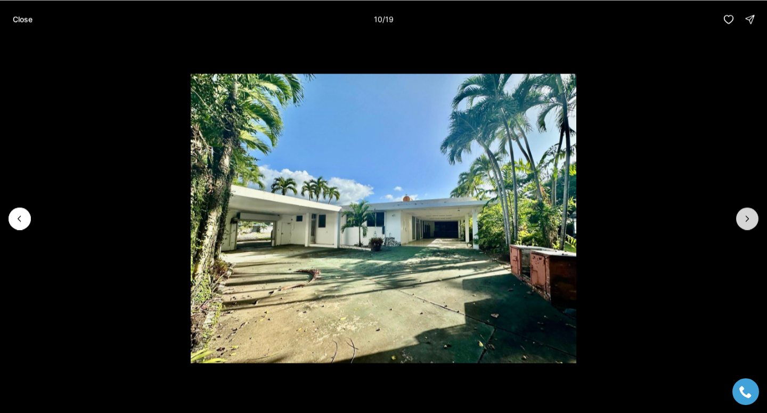
click at [750, 220] on icon "Next slide" at bounding box center [747, 218] width 11 height 11
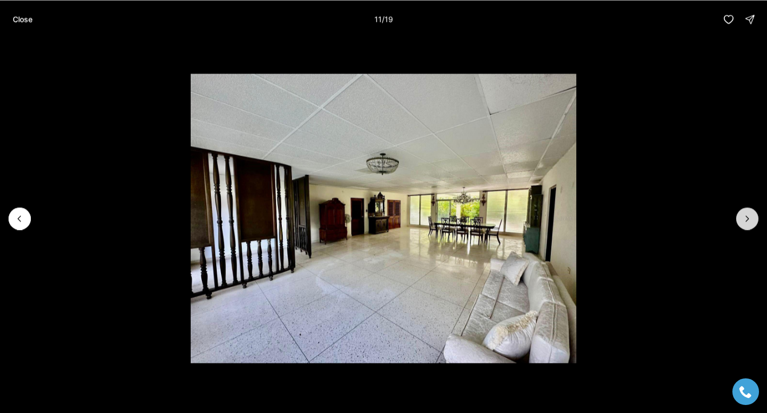
click at [750, 220] on icon "Next slide" at bounding box center [747, 218] width 11 height 11
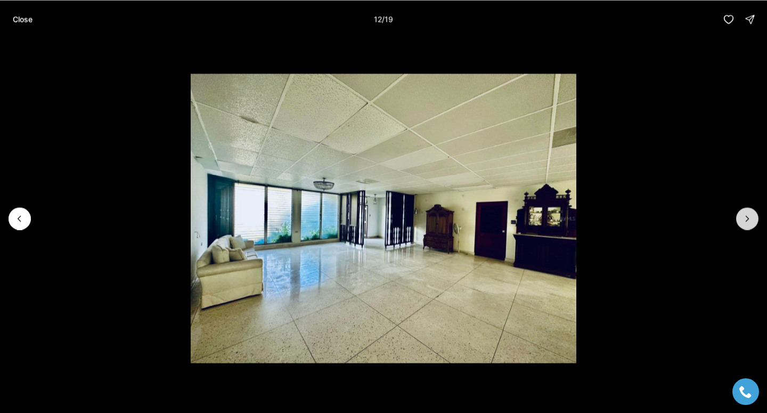
click at [750, 220] on icon "Next slide" at bounding box center [747, 218] width 11 height 11
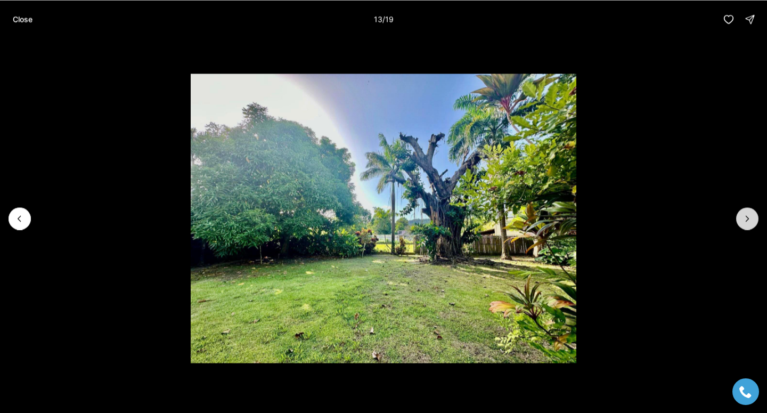
click at [750, 220] on icon "Next slide" at bounding box center [747, 218] width 11 height 11
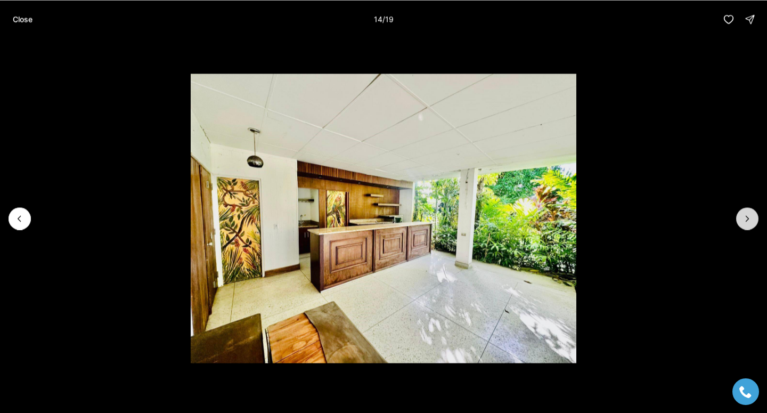
click at [750, 220] on icon "Next slide" at bounding box center [747, 218] width 11 height 11
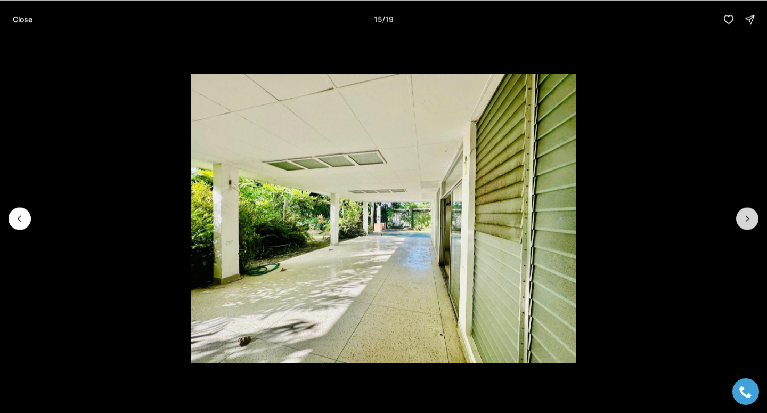
click at [750, 220] on icon "Next slide" at bounding box center [747, 218] width 11 height 11
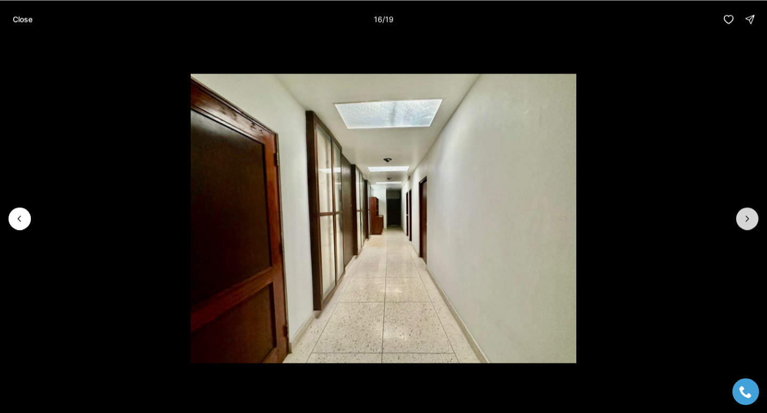
click at [750, 220] on icon "Next slide" at bounding box center [747, 218] width 11 height 11
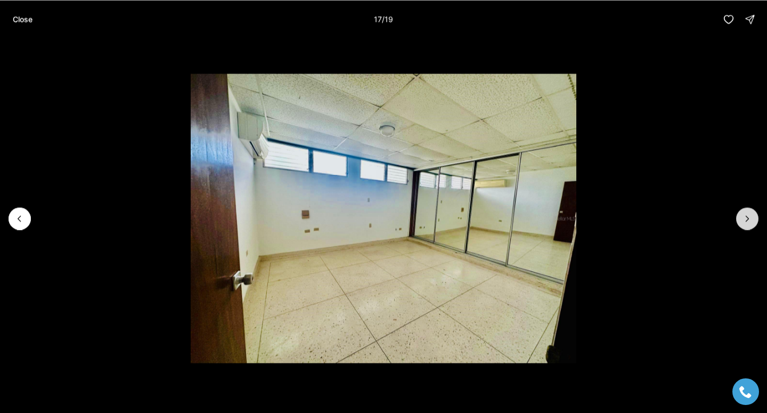
click at [750, 220] on icon "Next slide" at bounding box center [747, 218] width 11 height 11
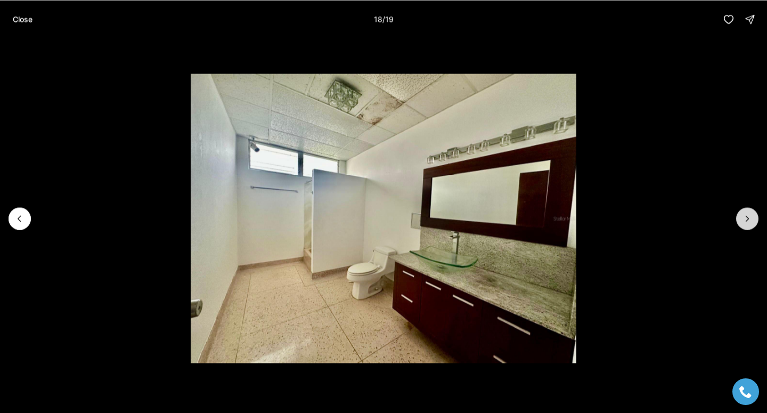
click at [750, 220] on icon "Next slide" at bounding box center [747, 218] width 11 height 11
